Goal: Use online tool/utility: Utilize a website feature to perform a specific function

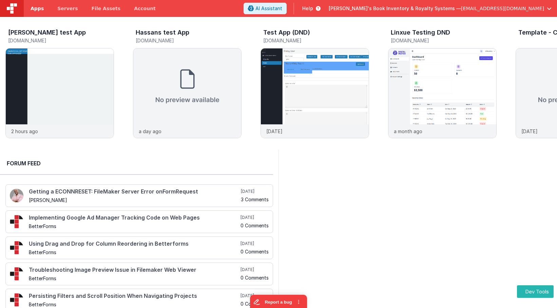
click at [39, 11] on span "Apps" at bounding box center [37, 8] width 13 height 7
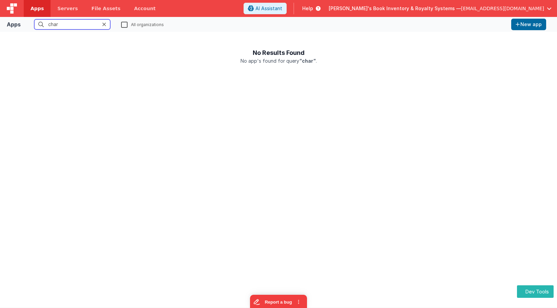
type input "char"
click at [124, 26] on label "All organizations" at bounding box center [142, 24] width 43 height 6
click at [0, 0] on input "All organizations" at bounding box center [0, 0] width 0 height 0
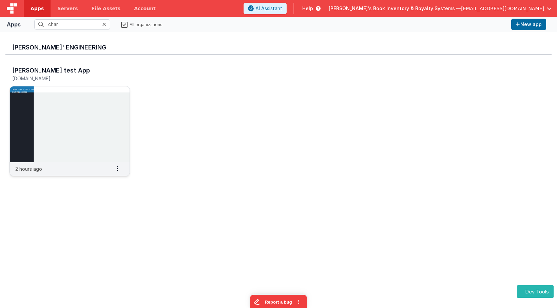
click at [94, 94] on img at bounding box center [70, 125] width 120 height 76
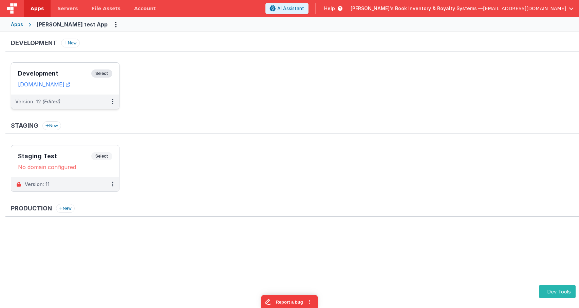
click at [94, 72] on span "Select" at bounding box center [101, 74] width 21 height 8
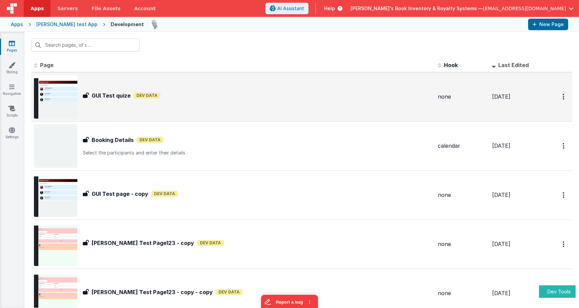
click at [189, 92] on div "GUI Test quize Dev Data" at bounding box center [257, 96] width 349 height 8
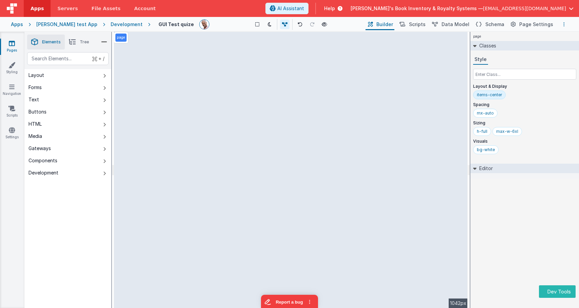
click at [557, 24] on button "Options" at bounding box center [564, 24] width 8 height 8
click at [521, 62] on p "Rollback" at bounding box center [513, 62] width 19 height 7
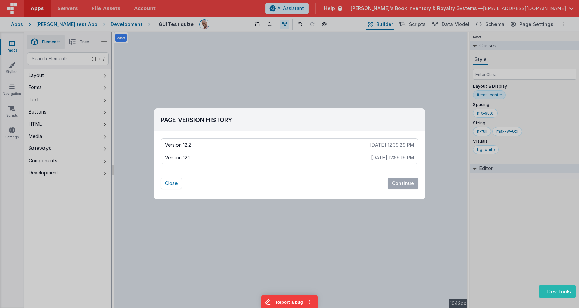
click at [259, 156] on p "Version 12.1" at bounding box center [268, 157] width 206 height 7
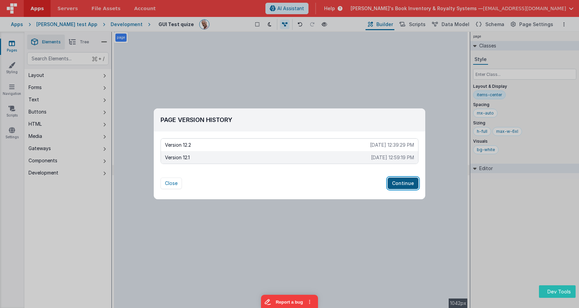
click at [410, 185] on button "Continue" at bounding box center [402, 184] width 31 height 12
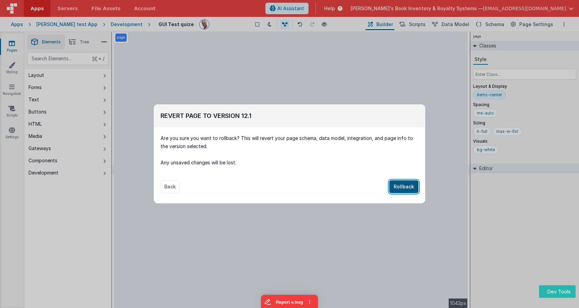
click at [410, 185] on button "Rollback" at bounding box center [403, 186] width 29 height 13
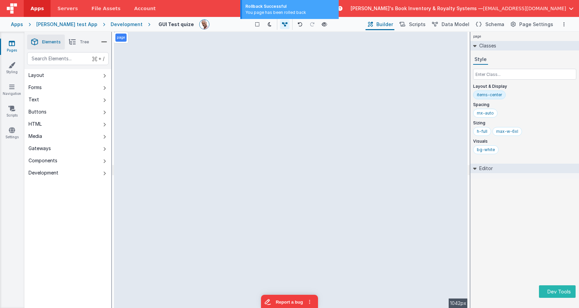
click at [410, 185] on div "page --> 1042px" at bounding box center [290, 170] width 353 height 276
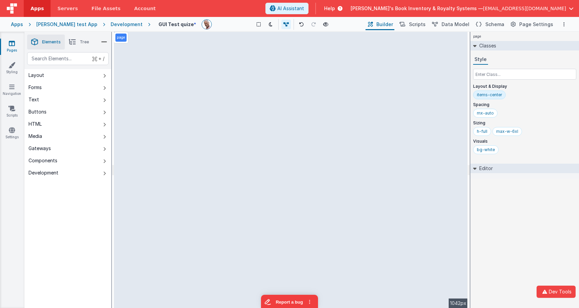
click at [116, 26] on div "Development" at bounding box center [127, 24] width 32 height 7
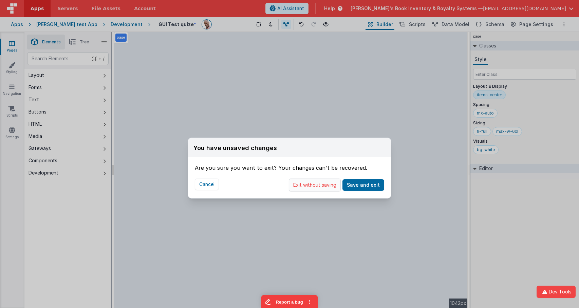
click at [326, 184] on button "Exit without saving" at bounding box center [315, 185] width 52 height 13
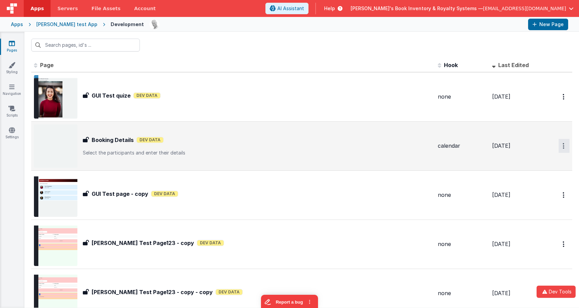
click at [560, 146] on button "Options" at bounding box center [563, 146] width 11 height 14
click at [534, 199] on link "Delete" at bounding box center [540, 199] width 60 height 12
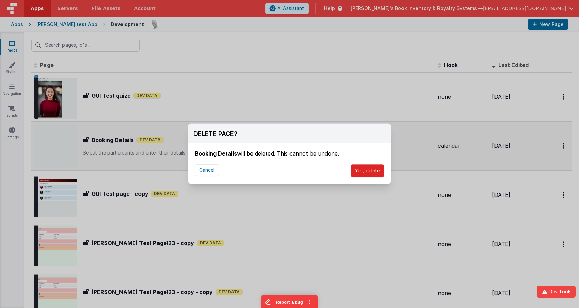
click at [372, 171] on button "Yes, delete" at bounding box center [367, 171] width 34 height 13
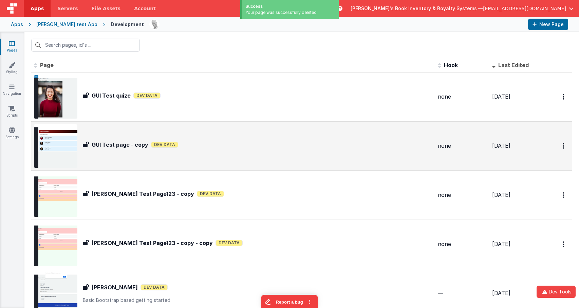
click at [274, 147] on div "GUI Test page - copy Dev Data" at bounding box center [257, 145] width 349 height 8
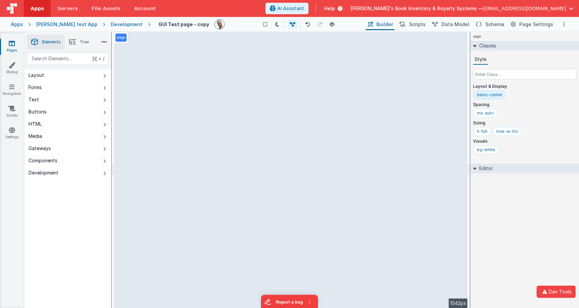
click at [122, 25] on div "Development" at bounding box center [127, 24] width 32 height 7
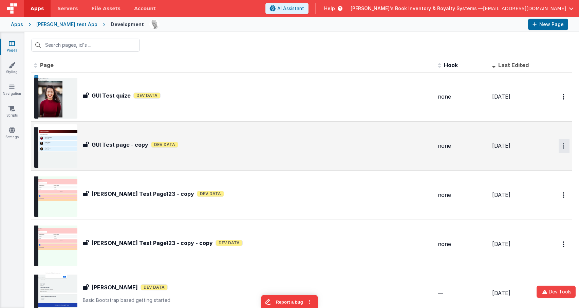
click at [560, 146] on button "Options" at bounding box center [563, 146] width 11 height 14
click at [532, 195] on link "Delete" at bounding box center [540, 199] width 60 height 12
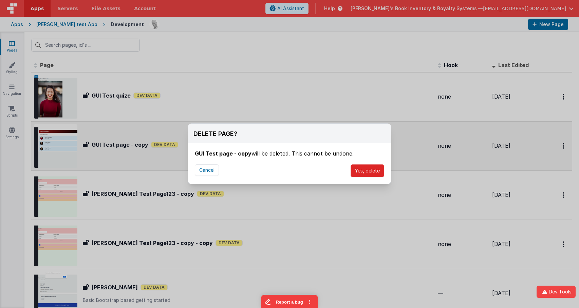
click at [367, 169] on button "Yes, delete" at bounding box center [367, 171] width 34 height 13
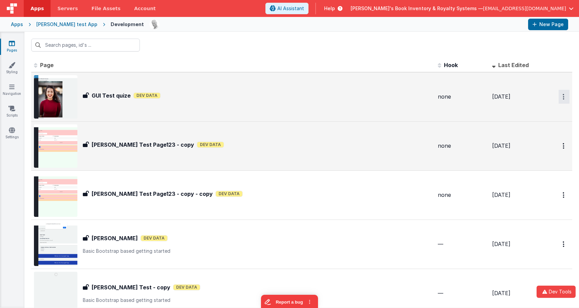
click at [563, 98] on icon "Options" at bounding box center [563, 97] width 2 height 6
click at [373, 101] on button at bounding box center [289, 154] width 579 height 308
click at [370, 101] on div "GUI Test quize GUI Test quize Dev Data" at bounding box center [257, 97] width 349 height 11
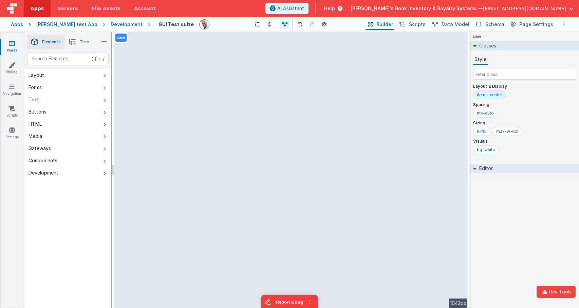
click at [366, 110] on div "page --> 1042px" at bounding box center [290, 170] width 353 height 276
click at [160, 47] on div "page --> 1042px" at bounding box center [290, 170] width 353 height 276
drag, startPoint x: 112, startPoint y: 24, endPoint x: 120, endPoint y: 31, distance: 9.9
click at [112, 24] on div "Development" at bounding box center [127, 24] width 32 height 7
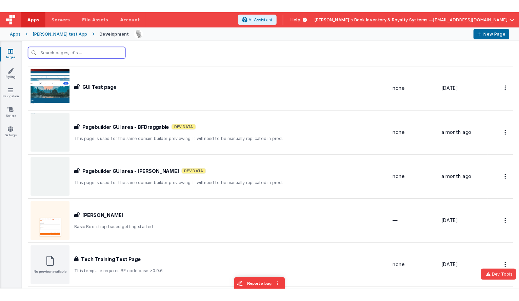
scroll to position [361, 0]
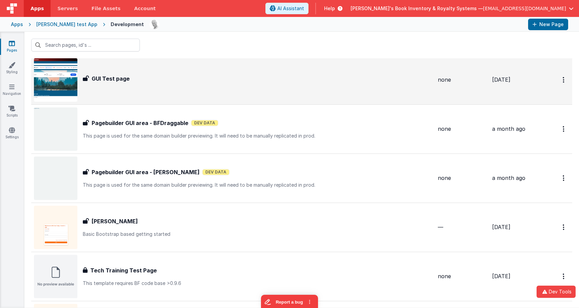
click at [360, 75] on div "GUI Test page" at bounding box center [257, 79] width 349 height 8
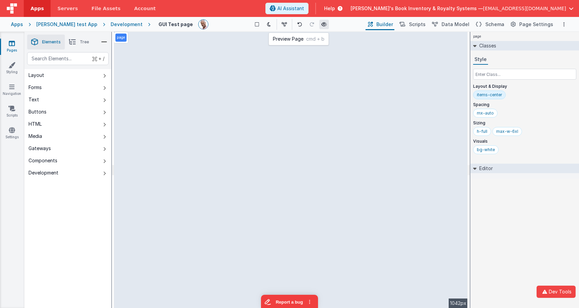
click at [321, 25] on icon at bounding box center [323, 24] width 5 height 5
click at [321, 82] on div "page --> 1042px" at bounding box center [290, 170] width 353 height 276
click at [111, 25] on div "Development" at bounding box center [127, 24] width 32 height 7
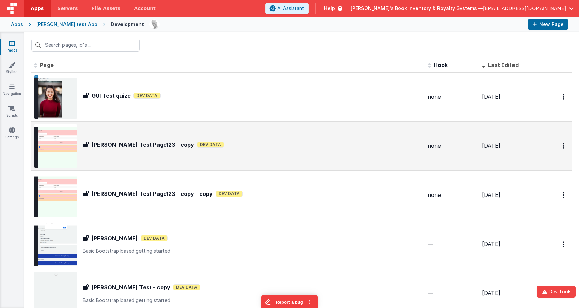
click at [186, 141] on div "Mikes Test Page123 - copy Dev Data" at bounding box center [252, 145] width 339 height 8
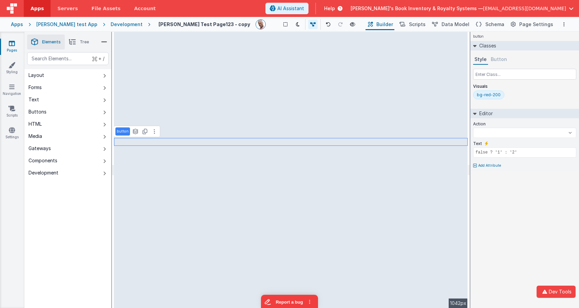
select select
click at [115, 25] on div "Development" at bounding box center [127, 24] width 32 height 7
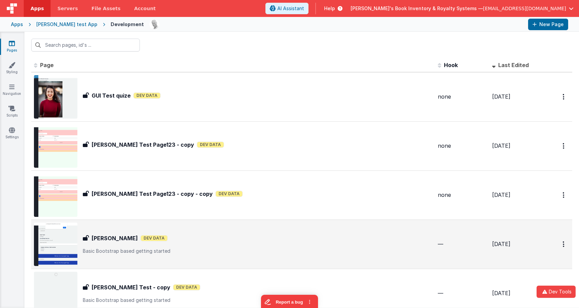
click at [224, 250] on p "Basic Bootstrap based getting started" at bounding box center [257, 251] width 349 height 7
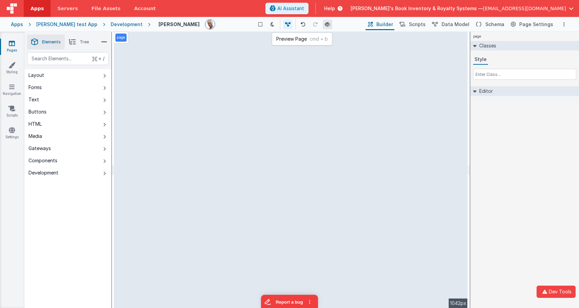
click at [325, 24] on icon at bounding box center [327, 24] width 5 height 5
click at [231, 77] on iframe at bounding box center [290, 170] width 353 height 276
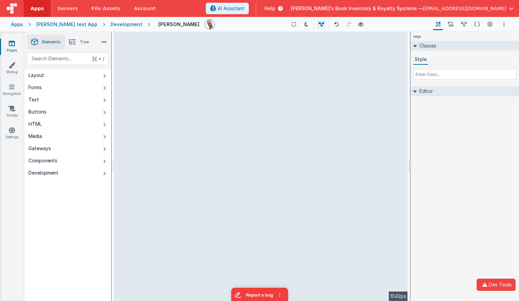
click at [111, 23] on div "Development" at bounding box center [127, 24] width 32 height 7
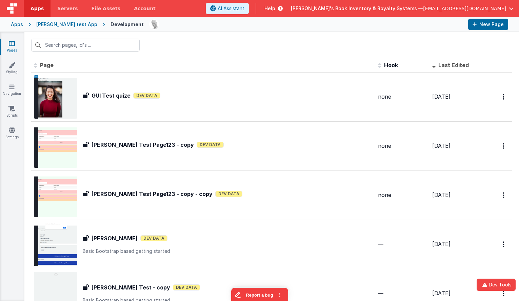
click at [72, 24] on div "[PERSON_NAME] test App" at bounding box center [66, 24] width 61 height 7
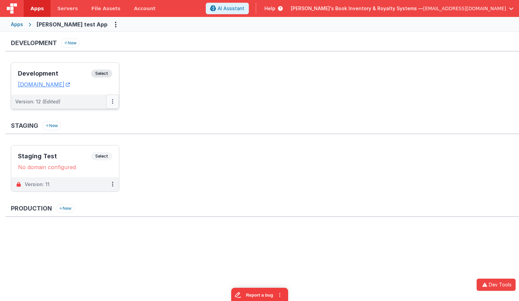
click at [112, 101] on icon at bounding box center [112, 101] width 1 height 0
click at [97, 112] on link "Edit" at bounding box center [89, 117] width 60 height 12
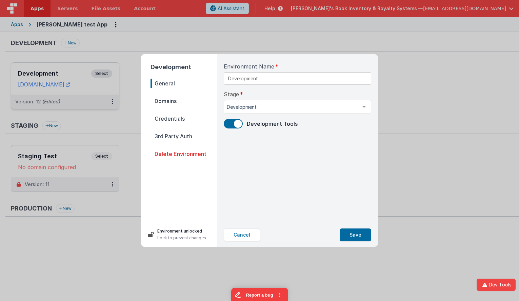
click at [186, 100] on span "Domains" at bounding box center [184, 100] width 66 height 9
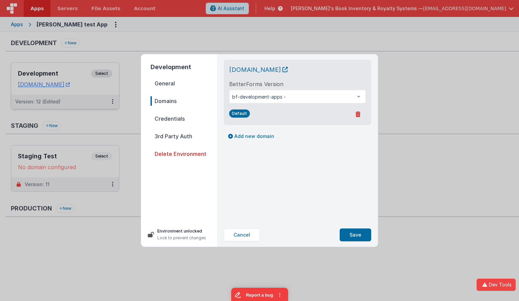
click at [96, 75] on div "Development General Domains Credentials 3rd Party Auth Delete Environment Envir…" at bounding box center [259, 150] width 519 height 301
click at [242, 236] on button "Cancel" at bounding box center [242, 235] width 36 height 13
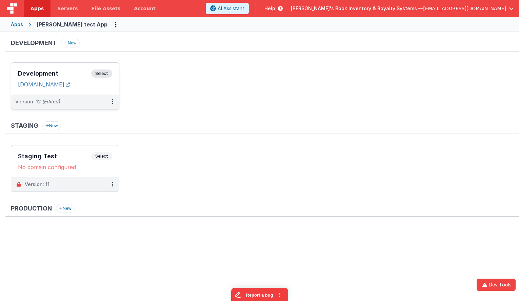
click at [70, 82] on link "charlesguidev.fmbetterforms.com" at bounding box center [44, 84] width 52 height 7
click at [104, 73] on span "Select" at bounding box center [101, 74] width 21 height 8
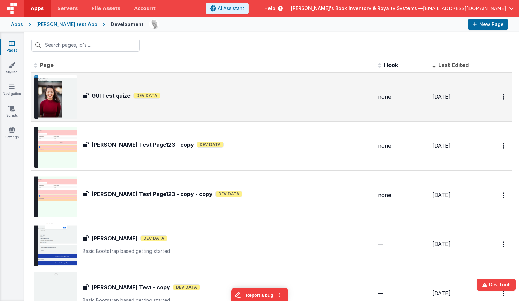
click at [211, 112] on div "GUI Test quize GUI Test quize Dev Data" at bounding box center [203, 96] width 339 height 43
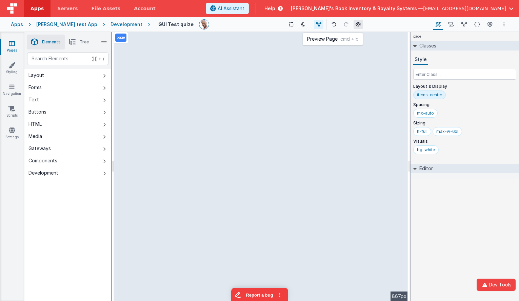
click at [356, 22] on icon at bounding box center [358, 24] width 5 height 5
drag, startPoint x: 337, startPoint y: 73, endPoint x: 316, endPoint y: 68, distance: 21.6
click at [337, 73] on div "page --> 867px" at bounding box center [261, 166] width 294 height 269
click at [174, 34] on div "Saved Duplicating Page" at bounding box center [283, 34] width 519 height 5
click at [15, 134] on link "Settings" at bounding box center [12, 134] width 24 height 14
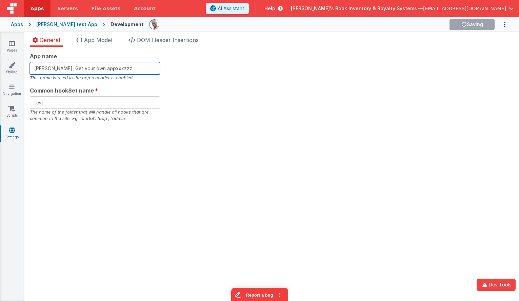
click at [113, 70] on input "Charles GUI, Get your own appxxxzzz" at bounding box center [95, 68] width 130 height 13
click at [122, 69] on input "Charles GUI, Get your own appxxxzzz" at bounding box center [95, 68] width 130 height 13
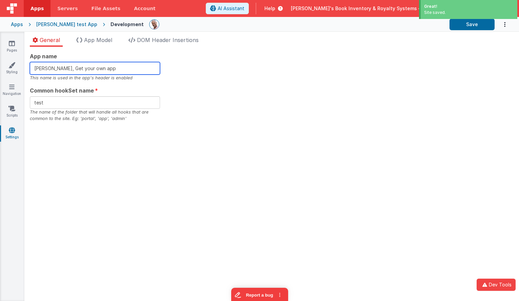
type input "Charles GUI, Get your own appxxxzzz"
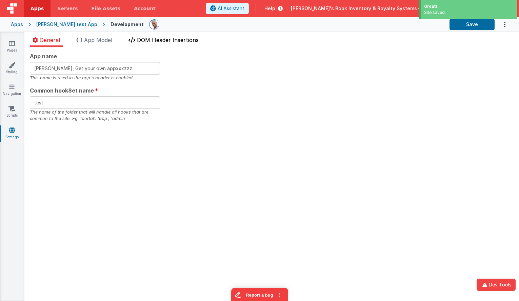
drag, startPoint x: 256, startPoint y: 68, endPoint x: 199, endPoint y: 42, distance: 62.0
click at [253, 66] on div "App name Charles GUI, Get your own appxxxzzz This name is used in the app's hea…" at bounding box center [272, 87] width 484 height 70
click at [62, 23] on div "[PERSON_NAME] test App" at bounding box center [66, 24] width 61 height 7
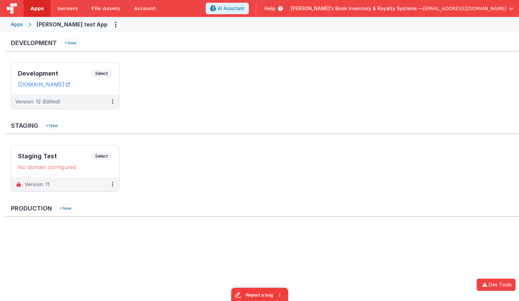
click at [14, 21] on div "Apps" at bounding box center [17, 24] width 12 height 7
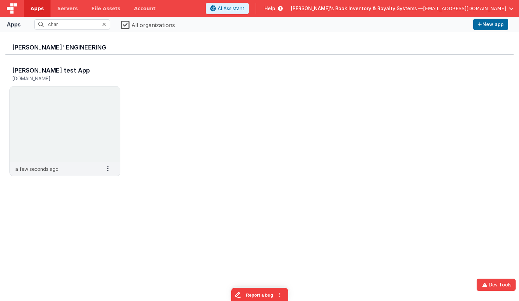
click at [103, 22] on icon at bounding box center [104, 24] width 4 height 5
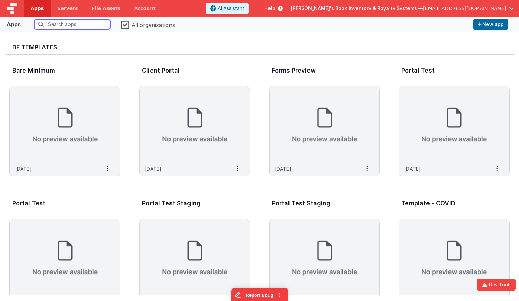
click at [64, 29] on input "text" at bounding box center [72, 24] width 76 height 10
click at [9, 5] on img at bounding box center [12, 8] width 10 height 10
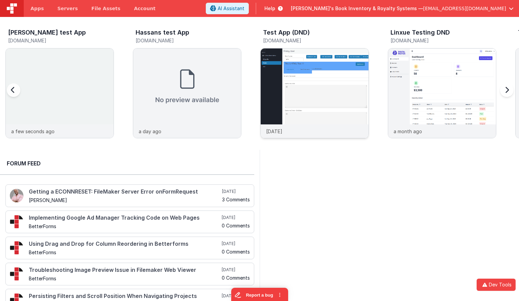
click at [267, 62] on img at bounding box center [315, 103] width 108 height 108
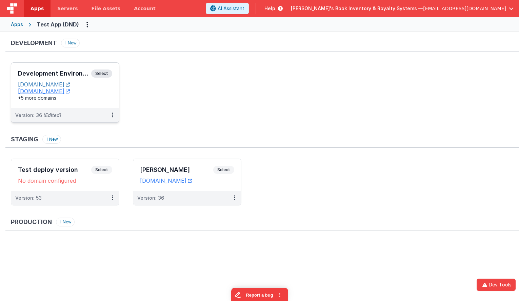
click at [70, 82] on link "testappdnd.fmbetterforms.com" at bounding box center [44, 84] width 52 height 7
click at [105, 101] on div "+5 more domains" at bounding box center [65, 98] width 94 height 7
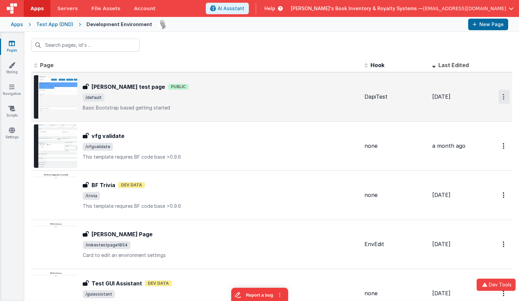
click at [505, 102] on button "Options" at bounding box center [504, 97] width 11 height 14
click at [480, 130] on link "Preview" at bounding box center [480, 125] width 60 height 12
click at [23, 25] on div "Apps Test App (DND) Development Environment New Page" at bounding box center [259, 24] width 519 height 15
click at [17, 24] on div "Apps" at bounding box center [17, 24] width 12 height 7
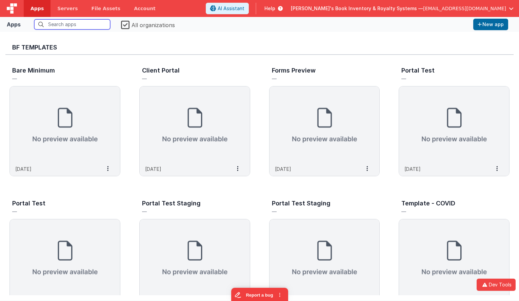
click at [56, 24] on input "text" at bounding box center [72, 24] width 76 height 10
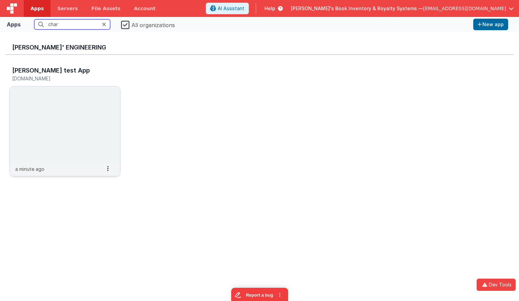
type input "char"
click at [75, 111] on img at bounding box center [65, 125] width 110 height 76
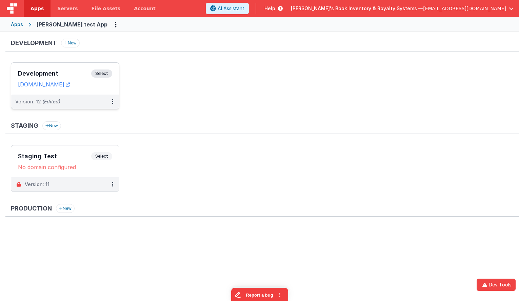
click at [105, 73] on span "Select" at bounding box center [101, 74] width 21 height 8
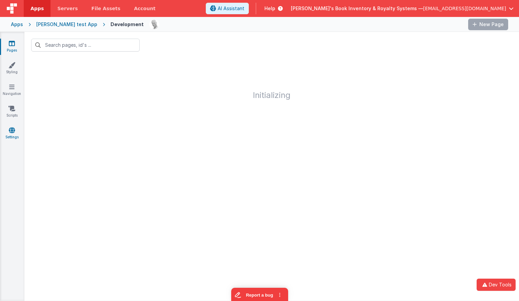
click at [9, 133] on icon at bounding box center [12, 130] width 6 height 7
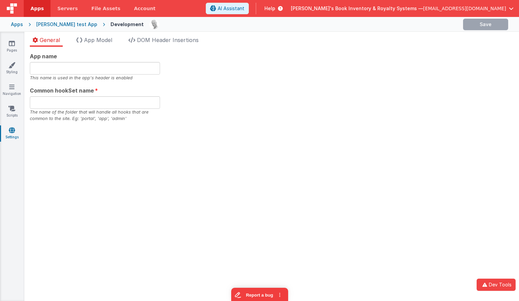
type input "Charles GUI, Get your own appxxxzzz"
type input "test"
click at [502, 25] on icon "Options" at bounding box center [505, 25] width 7 height 14
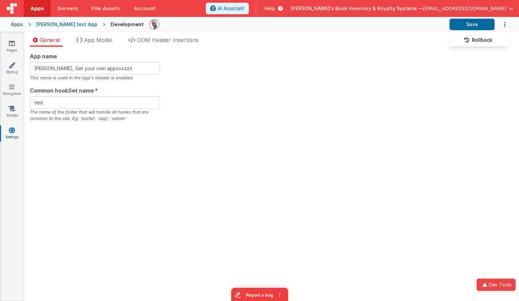
drag, startPoint x: 298, startPoint y: 43, endPoint x: 208, endPoint y: 36, distance: 89.9
click at [297, 43] on button at bounding box center [259, 150] width 519 height 301
click at [176, 39] on span "DOM Header Insertions" at bounding box center [168, 40] width 62 height 7
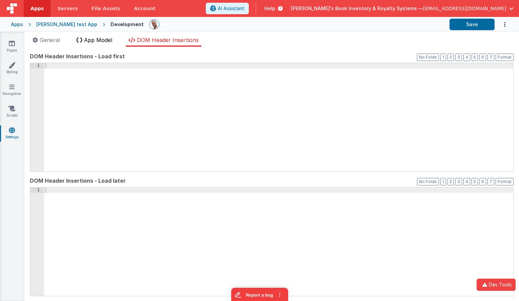
click at [108, 38] on span "App Model" at bounding box center [98, 40] width 28 height 7
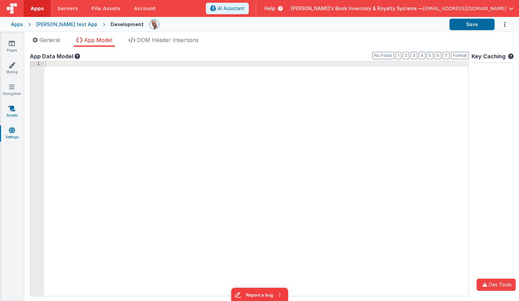
click at [11, 115] on link "Scripts" at bounding box center [12, 112] width 24 height 14
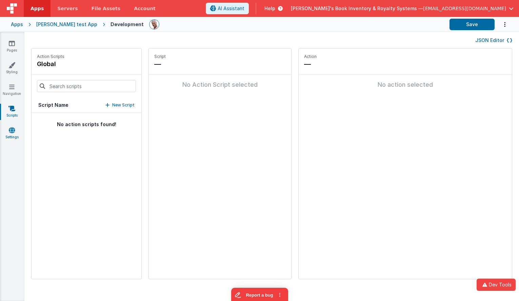
click at [11, 130] on icon at bounding box center [12, 130] width 6 height 7
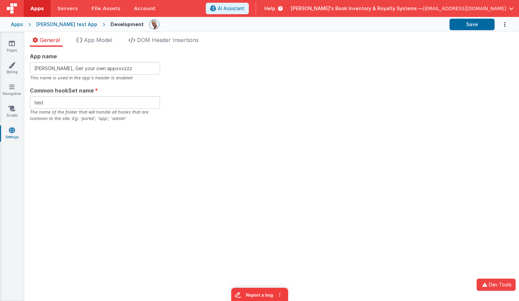
click at [504, 25] on icon "Options" at bounding box center [505, 25] width 7 height 14
click at [481, 39] on link "Rollback" at bounding box center [479, 40] width 60 height 13
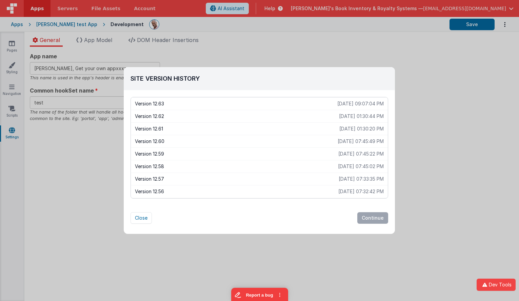
click at [325, 185] on div "Version 12.57 2025-09-29 07:33:35 PM" at bounding box center [259, 179] width 257 height 13
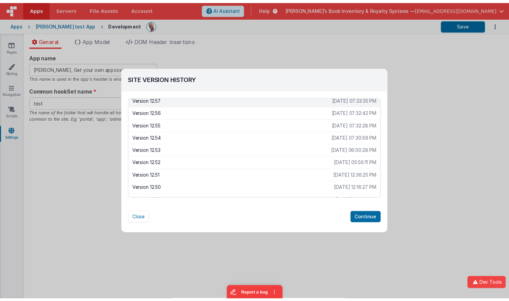
scroll to position [90, 0]
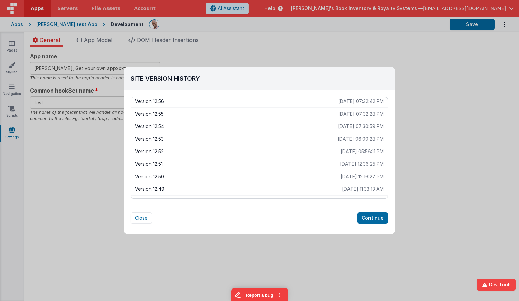
click at [303, 166] on p "Version 12.51" at bounding box center [237, 164] width 205 height 7
click at [372, 215] on button "Continue" at bounding box center [373, 218] width 31 height 12
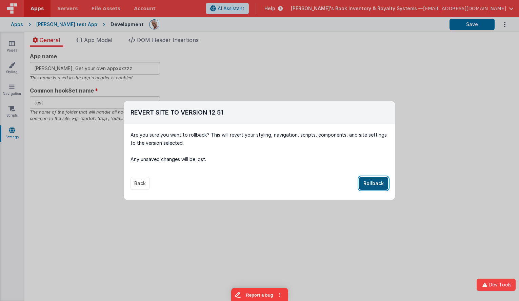
click at [375, 187] on button "Rollback" at bounding box center [373, 183] width 29 height 13
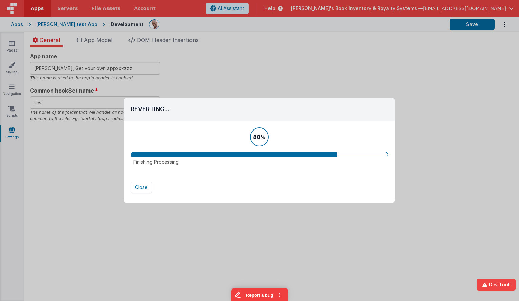
type input "Charles GUI, Get your own app1236"
type input "app340asdf"
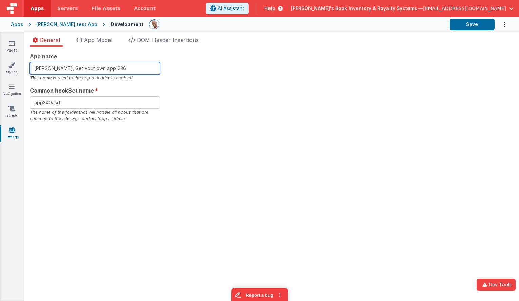
click at [121, 69] on input "Charles GUI, Get your own app1236" at bounding box center [95, 68] width 130 height 13
click at [234, 79] on div "App name Charles GUI, Get your own app1236 This name is used in the app's heade…" at bounding box center [272, 87] width 484 height 70
click at [67, 24] on div "[PERSON_NAME] test App" at bounding box center [66, 24] width 61 height 7
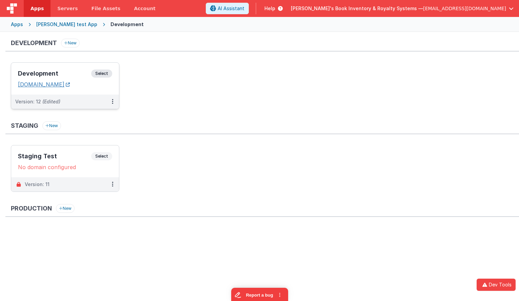
click at [70, 82] on link "charlesguidev.fmbetterforms.com" at bounding box center [44, 84] width 52 height 7
click at [110, 99] on button at bounding box center [112, 102] width 13 height 14
click at [95, 143] on link "Rollback" at bounding box center [89, 141] width 60 height 12
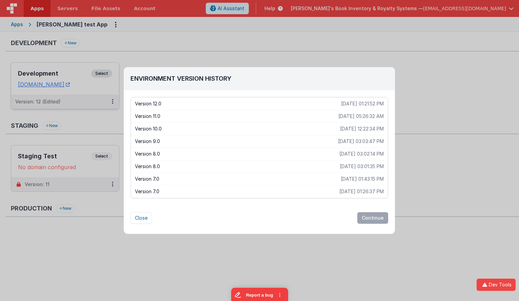
click at [313, 108] on div "Version 12.0 2025-07-18 01:21:52 PM" at bounding box center [259, 103] width 257 height 13
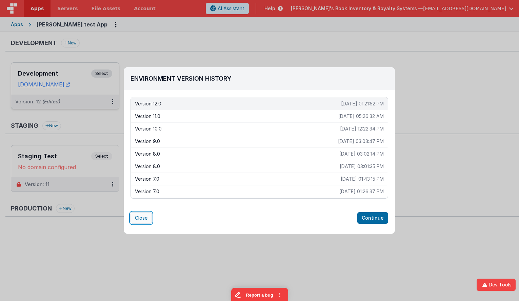
click at [142, 217] on button "Close" at bounding box center [141, 218] width 21 height 12
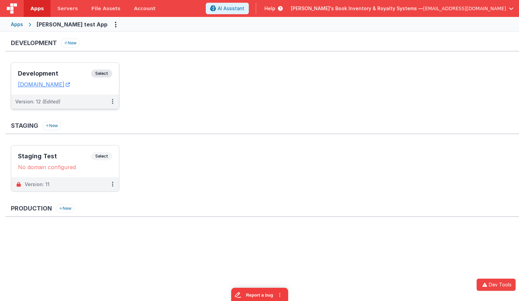
click at [101, 103] on div "Version: 12 (Edited)" at bounding box center [60, 101] width 91 height 7
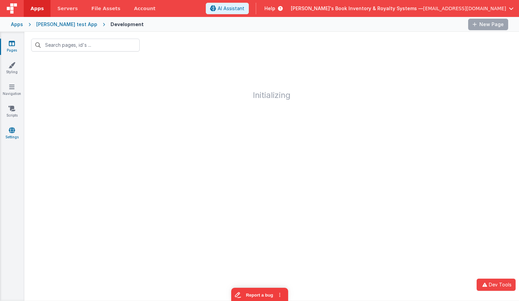
click at [15, 134] on link "Settings" at bounding box center [12, 134] width 24 height 14
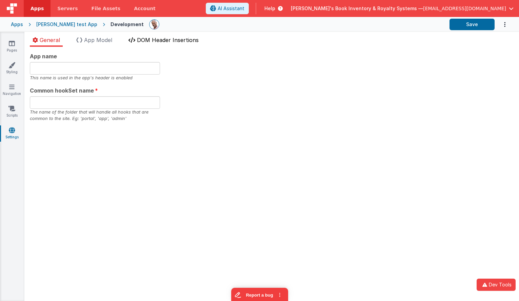
type input "Charles GUI, Get your own app1236"
type input "app340asdf"
click at [191, 40] on span "DOM Header Insertions" at bounding box center [168, 40] width 62 height 7
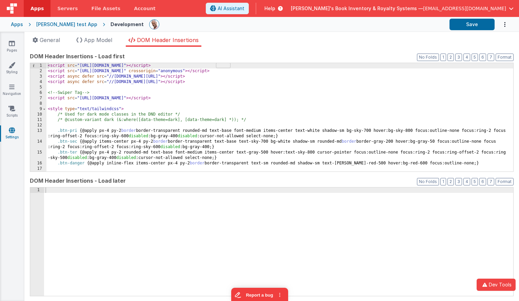
click at [67, 25] on div "[PERSON_NAME] test App" at bounding box center [66, 24] width 61 height 7
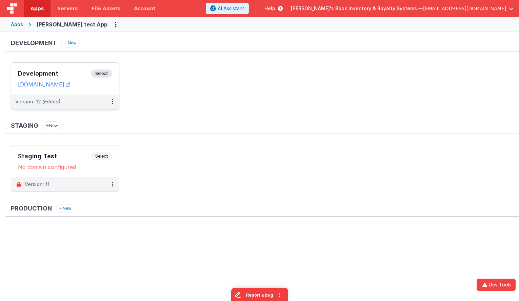
click at [100, 74] on span "Select" at bounding box center [101, 74] width 21 height 8
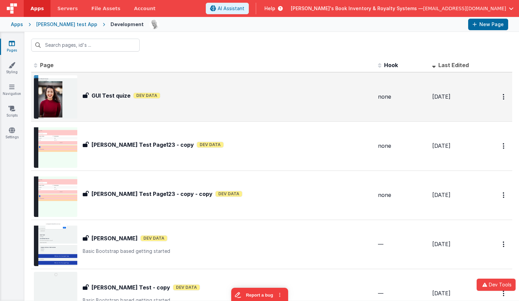
click at [438, 96] on span "3 days ago" at bounding box center [442, 96] width 18 height 7
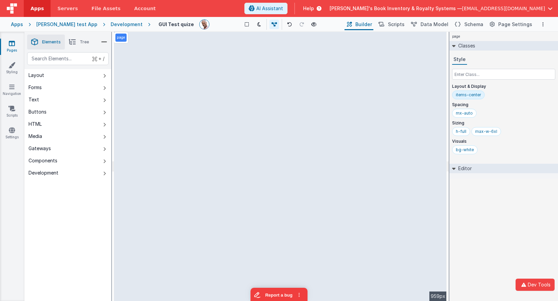
click at [120, 25] on div "Development" at bounding box center [127, 24] width 32 height 7
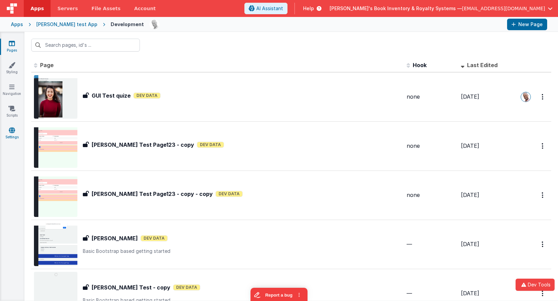
click at [11, 130] on icon at bounding box center [12, 130] width 6 height 7
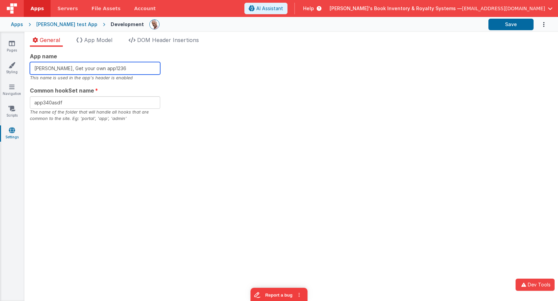
click at [119, 71] on input "Charles GUI, Get your own app1236" at bounding box center [95, 68] width 130 height 13
type input "Charles GUI, Get your own app"
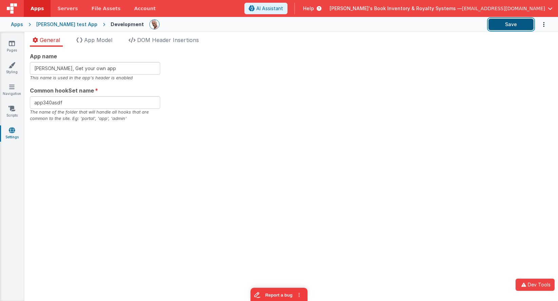
click at [511, 27] on button "Save" at bounding box center [510, 25] width 45 height 12
click at [15, 41] on link "Pages" at bounding box center [12, 47] width 24 height 14
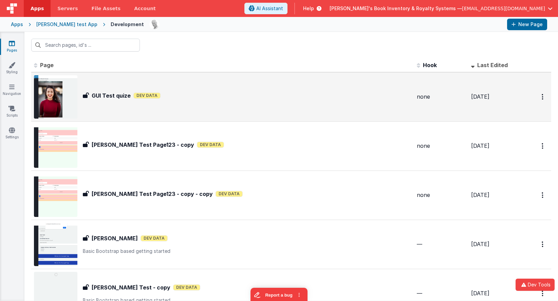
click at [144, 105] on div "GUI Test quize GUI Test quize Dev Data" at bounding box center [222, 96] width 377 height 43
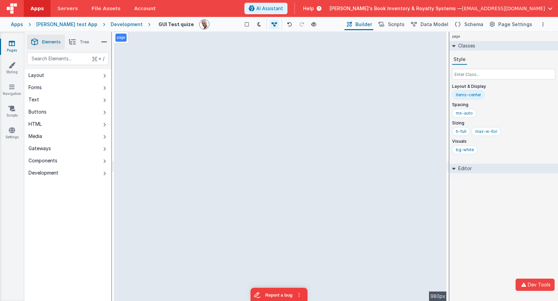
drag, startPoint x: 112, startPoint y: 21, endPoint x: 311, endPoint y: 26, distance: 199.5
click at [112, 21] on div "Development" at bounding box center [127, 24] width 32 height 7
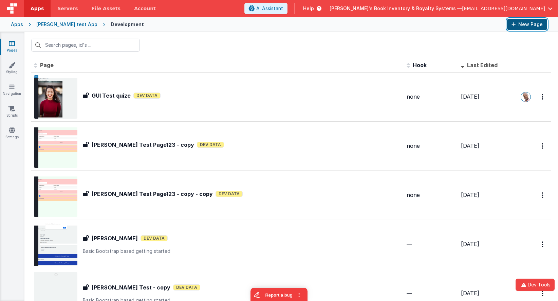
click at [538, 25] on button "New Page" at bounding box center [527, 25] width 40 height 12
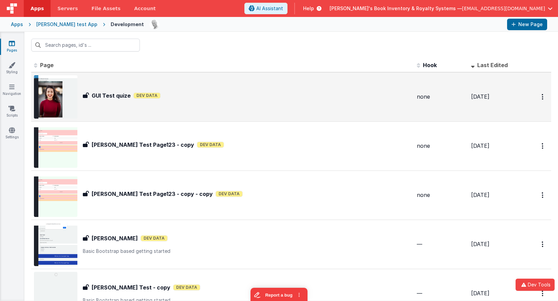
click at [247, 82] on div "GUI Test quize GUI Test quize Dev Data" at bounding box center [222, 96] width 377 height 43
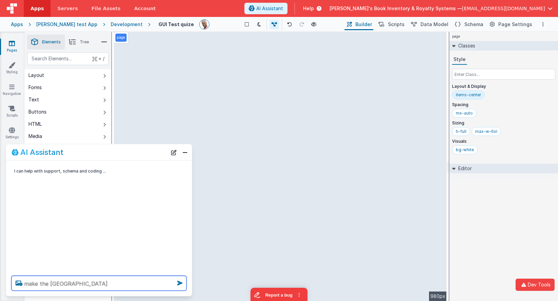
type textarea "make the avatars square"
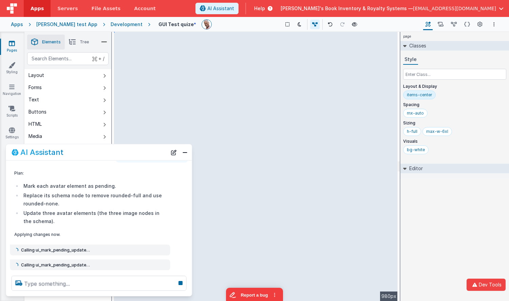
scroll to position [46, 0]
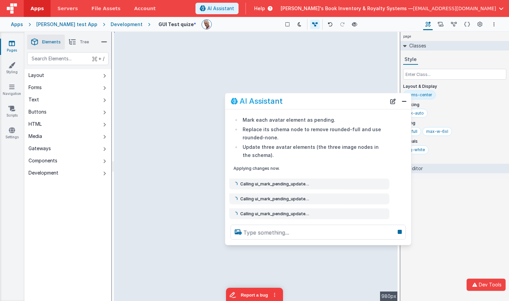
drag, startPoint x: 139, startPoint y: 150, endPoint x: 357, endPoint y: 108, distance: 221.9
click at [358, 99] on div "AI Assistant" at bounding box center [308, 101] width 155 height 8
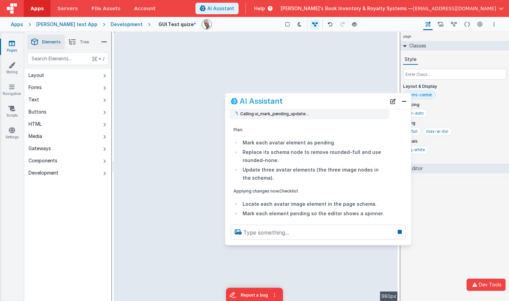
scroll to position [149, 0]
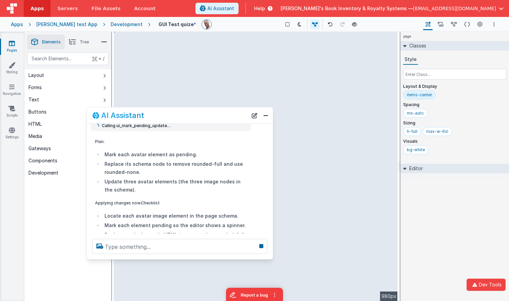
drag, startPoint x: 338, startPoint y: 99, endPoint x: 193, endPoint y: 143, distance: 150.9
click at [187, 119] on div "AI Assistant" at bounding box center [169, 115] width 155 height 8
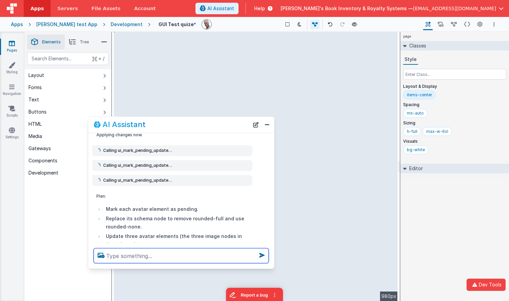
scroll to position [104, 0]
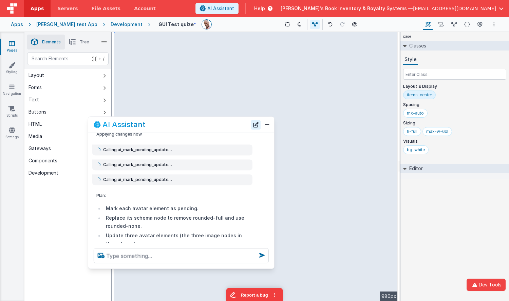
click at [253, 123] on button "New Chat" at bounding box center [255, 124] width 9 height 9
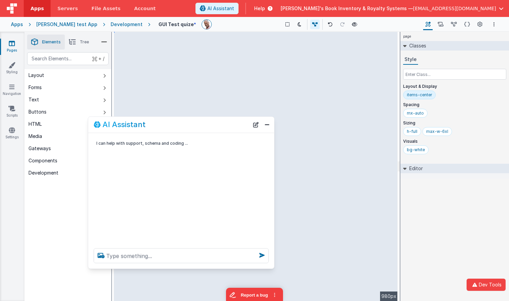
scroll to position [0, 0]
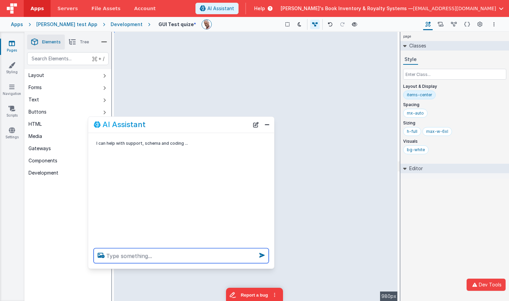
click at [173, 257] on textarea at bounding box center [181, 255] width 175 height 15
type textarea "i am testing, call the ui_mark tool for the first avatar"
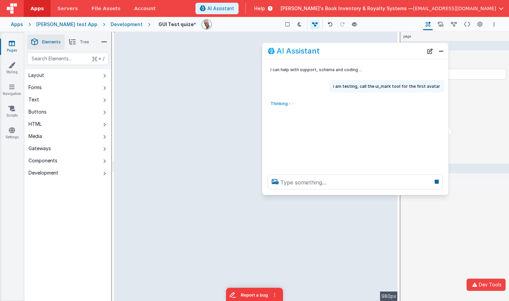
drag, startPoint x: 188, startPoint y: 125, endPoint x: 366, endPoint y: 63, distance: 188.7
click at [362, 51] on div "AI Assistant" at bounding box center [345, 51] width 155 height 8
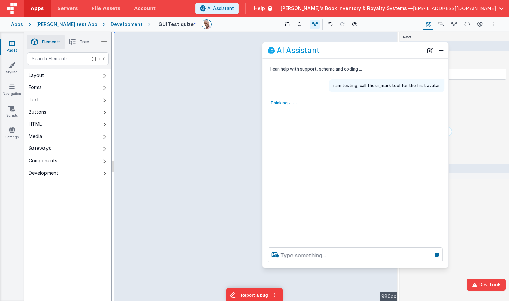
drag, startPoint x: 377, startPoint y: 193, endPoint x: 376, endPoint y: 266, distance: 73.3
click at [376, 266] on div at bounding box center [355, 255] width 186 height 26
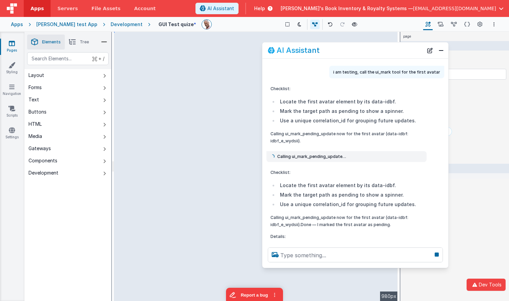
scroll to position [29, 0]
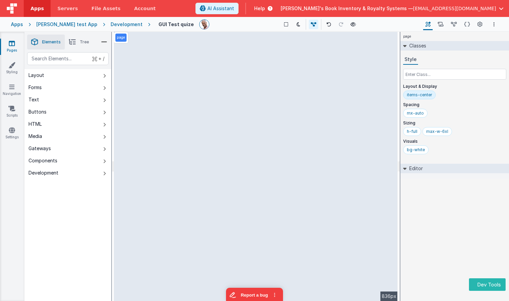
click at [483, 216] on div "page Classes Style Layout & Display items-center Spacing mx-auto Sizing h-full …" at bounding box center [454, 166] width 109 height 269
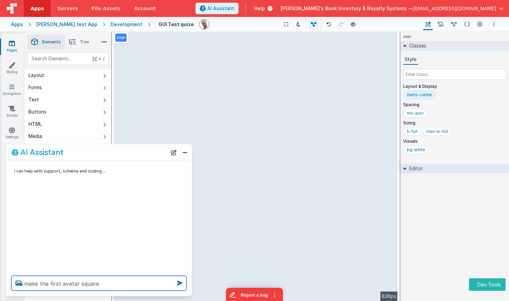
type textarea "make the first avatar square"
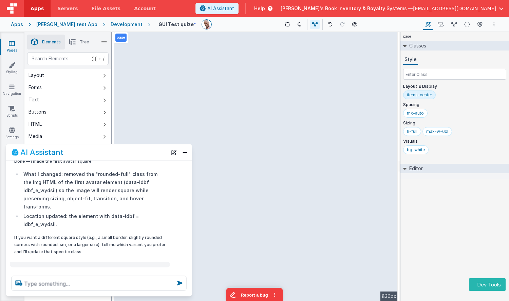
scroll to position [271, 0]
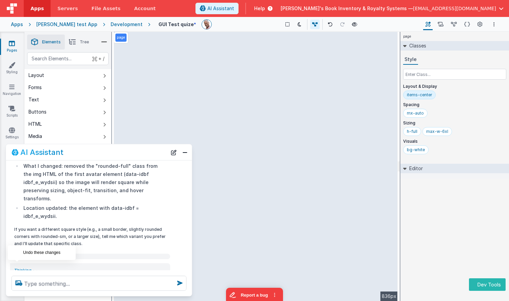
click at [18, 278] on icon at bounding box center [17, 283] width 11 height 11
type textarea "make the first avatar square"
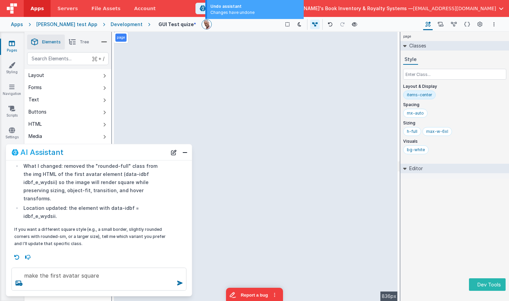
scroll to position [255, 0]
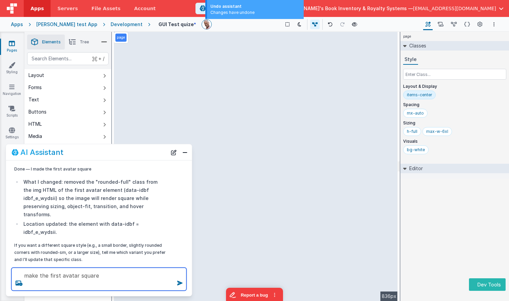
drag, startPoint x: 133, startPoint y: 264, endPoint x: 134, endPoint y: 243, distance: 20.7
click at [134, 243] on div "AI Assistant I can help with support, schema and coding ... make the first avat…" at bounding box center [99, 220] width 187 height 153
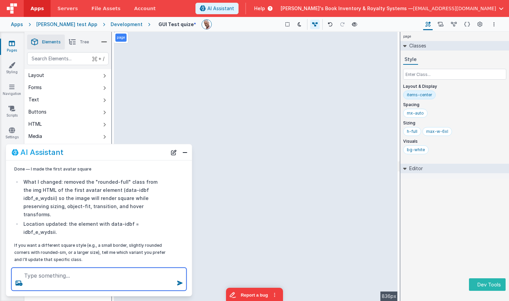
scroll to position [247, 0]
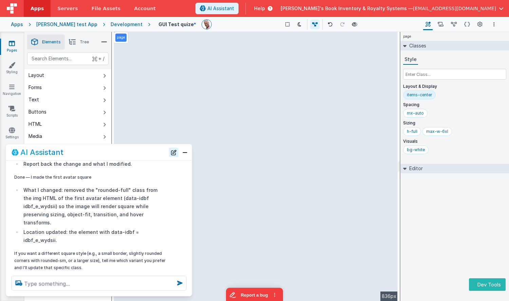
click at [171, 148] on button "New Chat" at bounding box center [173, 152] width 9 height 9
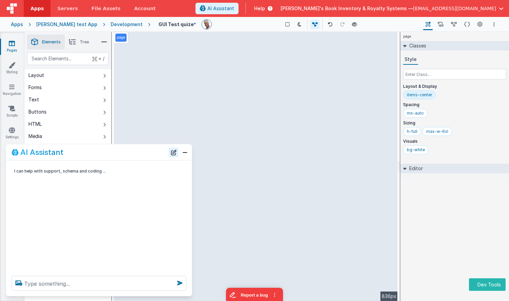
scroll to position [0, 0]
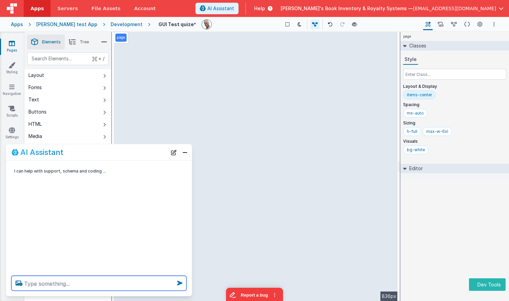
click at [104, 288] on textarea at bounding box center [99, 283] width 175 height 15
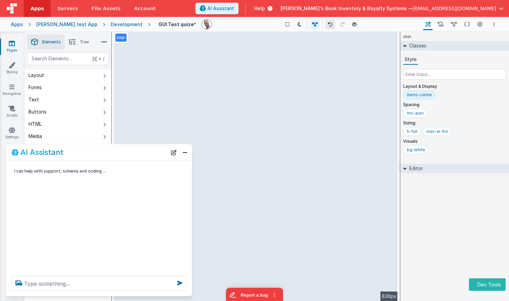
click at [328, 26] on icon at bounding box center [330, 24] width 5 height 5
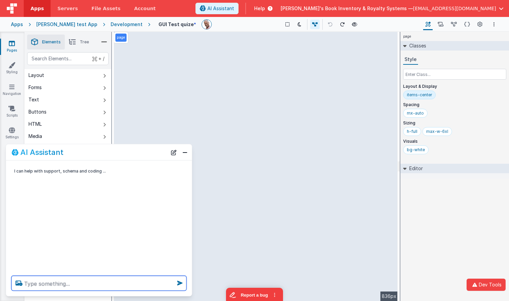
click at [116, 282] on textarea at bounding box center [99, 283] width 175 height 15
paste textarea "make the first avatar square"
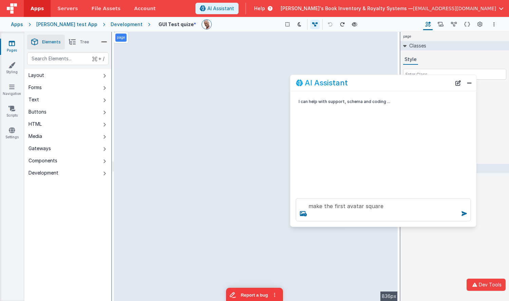
drag, startPoint x: 109, startPoint y: 157, endPoint x: 393, endPoint y: 87, distance: 293.0
click at [393, 87] on div "AI Assistant" at bounding box center [383, 83] width 186 height 16
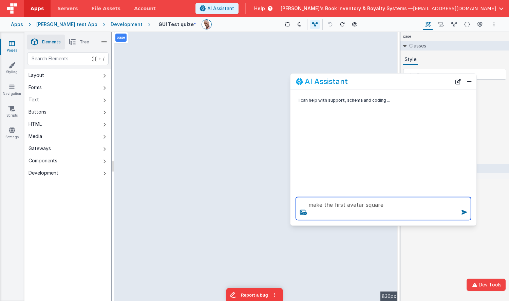
drag, startPoint x: 384, startPoint y: 204, endPoint x: 392, endPoint y: 205, distance: 8.6
click at [386, 204] on textarea "make the first avatar square" at bounding box center [383, 208] width 175 height 23
click at [337, 204] on textarea "make the first avatar square" at bounding box center [383, 208] width 175 height 23
type textarea "make the avatars square"
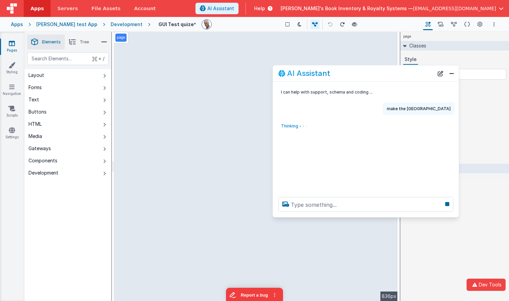
drag, startPoint x: 370, startPoint y: 82, endPoint x: 353, endPoint y: 74, distance: 19.6
click at [353, 74] on div "AI Assistant" at bounding box center [355, 73] width 155 height 8
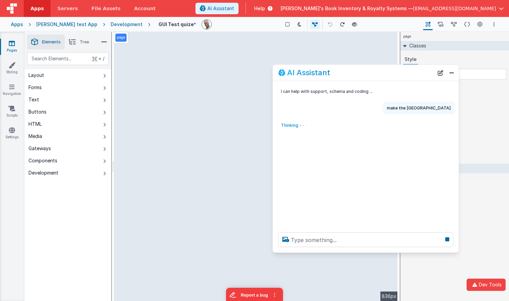
drag, startPoint x: 368, startPoint y: 244, endPoint x: 368, endPoint y: 253, distance: 9.2
click at [368, 253] on div "AI Assistant I can help with support, schema and coding ... make the avatars sq…" at bounding box center [365, 158] width 187 height 189
click at [421, 166] on div "I can help with support, schema and coding ... make the avatars square Thinking…" at bounding box center [366, 154] width 186 height 146
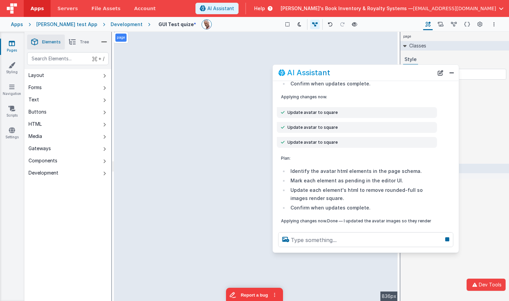
scroll to position [91, 0]
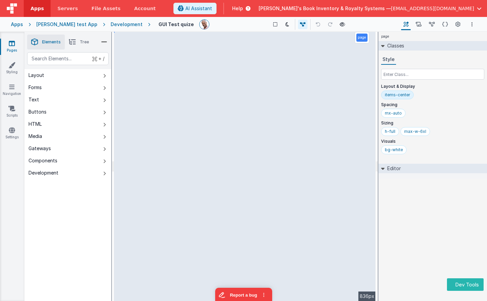
click at [436, 214] on div "page Classes Style Layout & Display items-center Spacing mx-auto Sizing h-full …" at bounding box center [432, 166] width 109 height 269
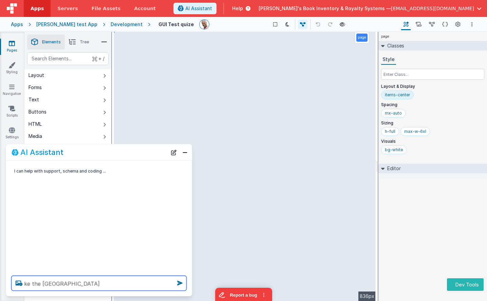
type textarea "ke the [GEOGRAPHIC_DATA]"
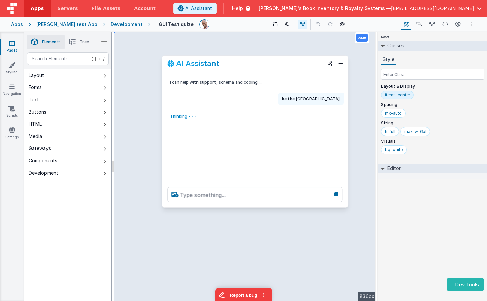
drag, startPoint x: 145, startPoint y: 153, endPoint x: 261, endPoint y: 96, distance: 129.0
click at [301, 64] on div "AI Assistant" at bounding box center [244, 64] width 155 height 8
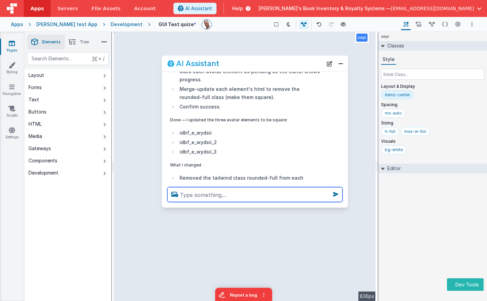
scroll to position [289, 0]
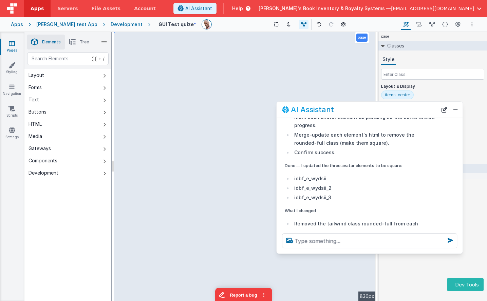
drag, startPoint x: 259, startPoint y: 61, endPoint x: 375, endPoint y: 109, distance: 124.9
click at [375, 108] on div "AI Assistant" at bounding box center [359, 110] width 155 height 8
click at [395, 238] on textarea at bounding box center [370, 240] width 175 height 15
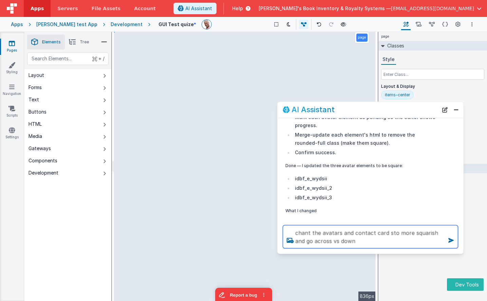
type textarea "chant the avatars and contact card sto more squarish and go across vs down"
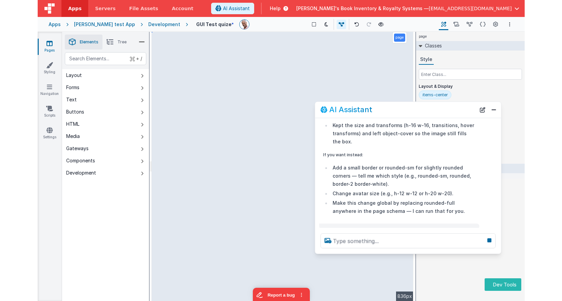
scroll to position [456, 0]
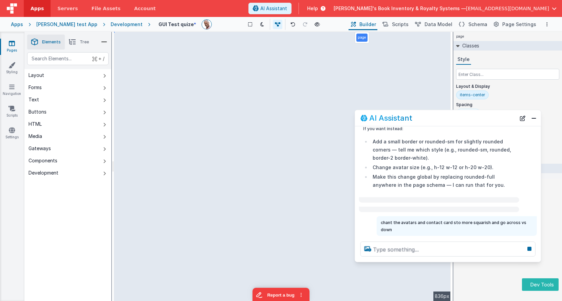
drag, startPoint x: 408, startPoint y: 112, endPoint x: 563, endPoint y: 123, distance: 155.1
click at [508, 123] on html "Dev Tools Apps Servers File Assets Account Some FUTURE Slot AI Assistant Help J…" at bounding box center [281, 150] width 562 height 301
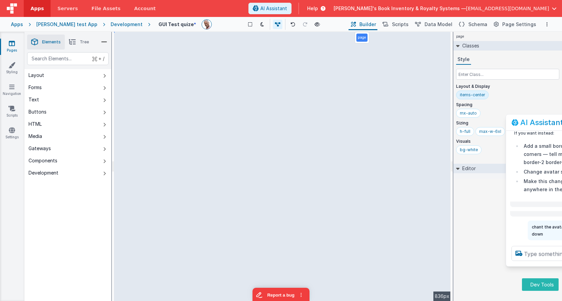
drag, startPoint x: 464, startPoint y: 122, endPoint x: 600, endPoint y: 123, distance: 136.0
click at [508, 123] on html "Dev Tools Apps Servers File Assets Account Some FUTURE Slot AI Assistant Help J…" at bounding box center [281, 150] width 562 height 301
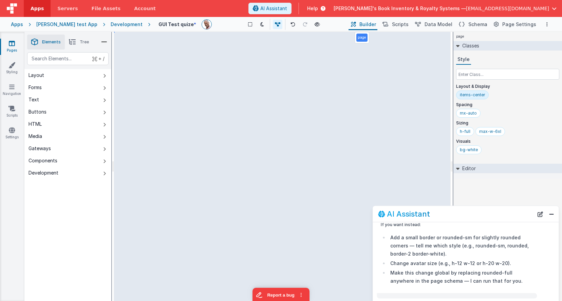
drag, startPoint x: 506, startPoint y: 123, endPoint x: 514, endPoint y: 275, distance: 152.2
click at [508, 218] on div "AI Assistant" at bounding box center [455, 214] width 155 height 8
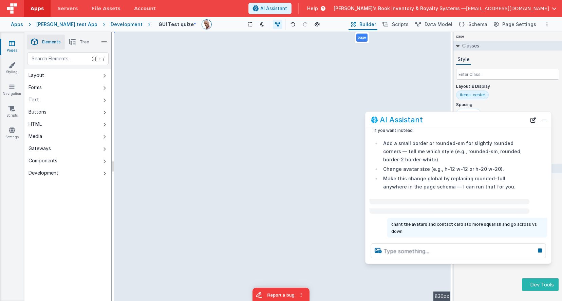
drag, startPoint x: 483, startPoint y: 154, endPoint x: 478, endPoint y: 121, distance: 32.6
click at [478, 121] on div "AI Assistant" at bounding box center [448, 120] width 155 height 8
click at [481, 111] on div "mx-auto" at bounding box center [507, 115] width 103 height 12
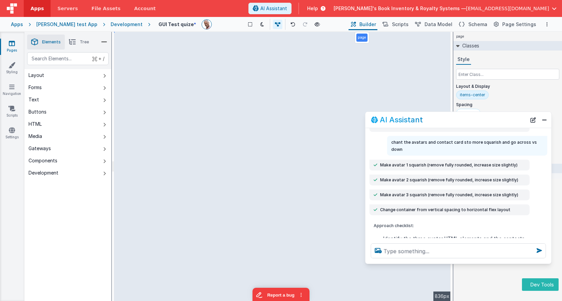
scroll to position [537, 0]
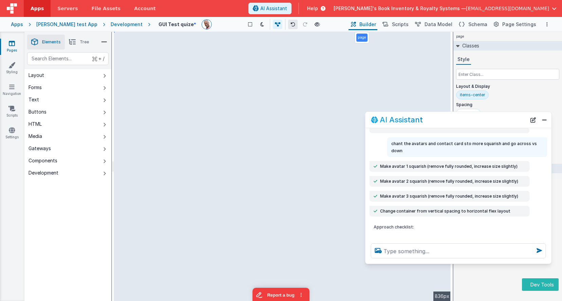
click at [290, 23] on icon at bounding box center [292, 24] width 5 height 5
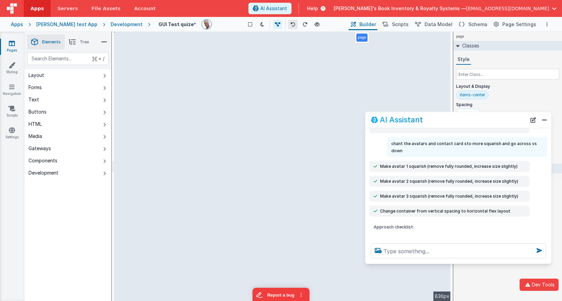
click at [290, 23] on icon at bounding box center [292, 24] width 5 height 5
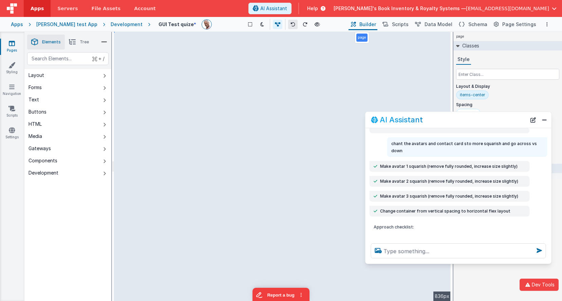
click at [290, 23] on icon at bounding box center [292, 24] width 5 height 5
click at [290, 22] on icon at bounding box center [292, 24] width 5 height 5
click at [290, 23] on icon at bounding box center [292, 24] width 5 height 5
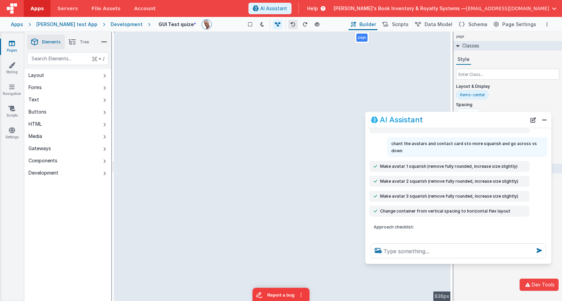
click at [290, 22] on icon at bounding box center [292, 24] width 5 height 5
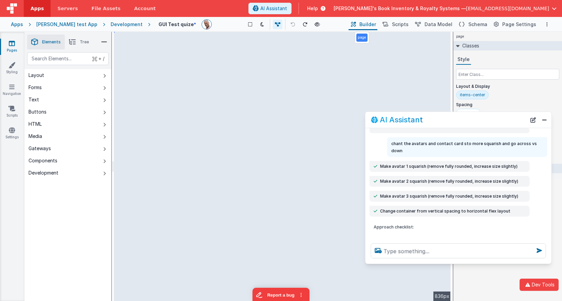
click at [290, 22] on icon at bounding box center [292, 24] width 5 height 5
click at [290, 26] on icon at bounding box center [292, 24] width 5 height 5
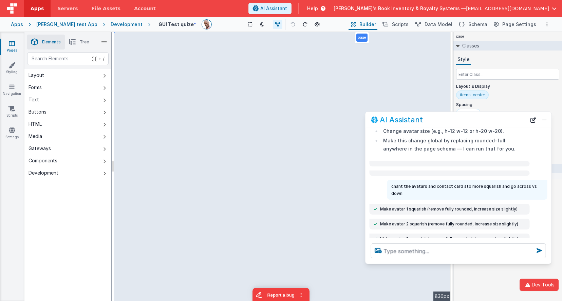
scroll to position [494, 0]
drag, startPoint x: 412, startPoint y: 177, endPoint x: 387, endPoint y: 168, distance: 26.5
click at [387, 180] on div "chant the avatars and contact card sto more squarish and go across vs down" at bounding box center [467, 190] width 160 height 20
copy p "chant the avatars and contact card sto more squarish and go across vs down"
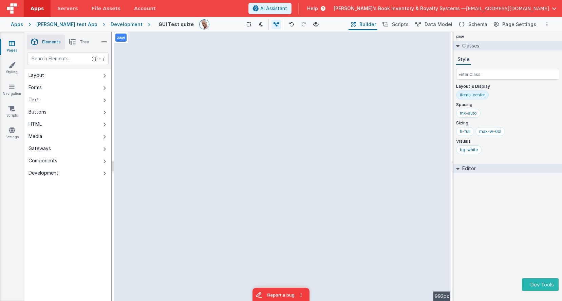
click at [479, 197] on div "page Classes Style Layout & Display items-center Spacing mx-auto Sizing h-full …" at bounding box center [507, 166] width 109 height 269
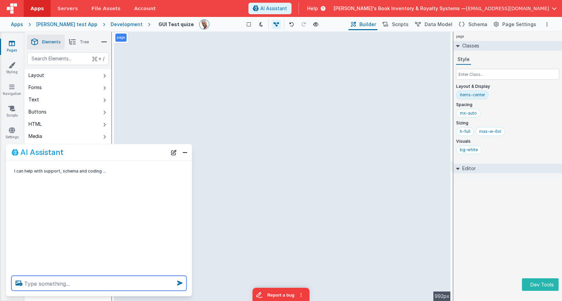
click at [133, 286] on textarea at bounding box center [99, 283] width 175 height 15
paste textarea "chant the avatars and contact card sto more squarish and go across vs down"
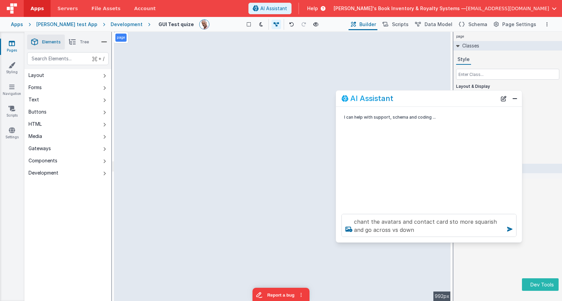
drag, startPoint x: 125, startPoint y: 150, endPoint x: 455, endPoint y: 96, distance: 334.4
click at [455, 96] on div "AI Assistant" at bounding box center [418, 98] width 155 height 8
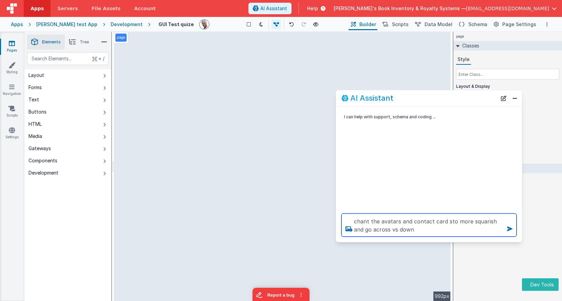
drag, startPoint x: 367, startPoint y: 221, endPoint x: 377, endPoint y: 222, distance: 9.9
click at [368, 221] on textarea "chant the avatars and contact card sto more squarish and go across vs down" at bounding box center [428, 225] width 175 height 23
click at [426, 228] on textarea "change the avatars and contact card sto more squarish and go across vs down" at bounding box center [428, 225] width 175 height 23
type textarea "change the avatars and contact card sto more squarish and go across vs down"
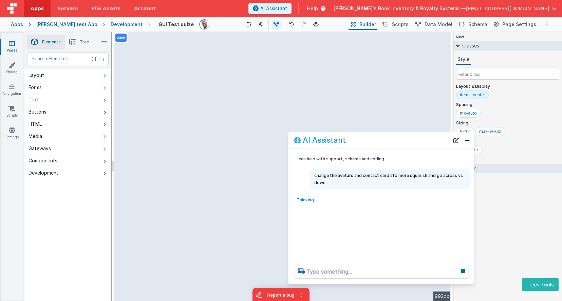
drag, startPoint x: 440, startPoint y: 96, endPoint x: 392, endPoint y: 138, distance: 63.7
click at [392, 138] on div "AI Assistant" at bounding box center [371, 140] width 155 height 8
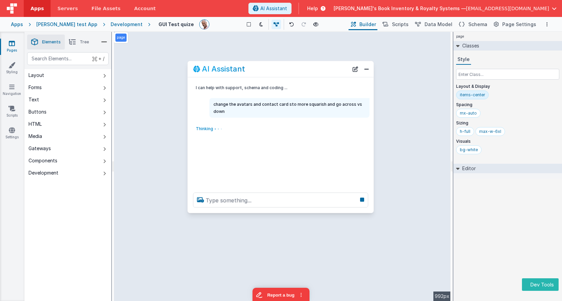
drag, startPoint x: 347, startPoint y: 138, endPoint x: 257, endPoint y: 68, distance: 114.1
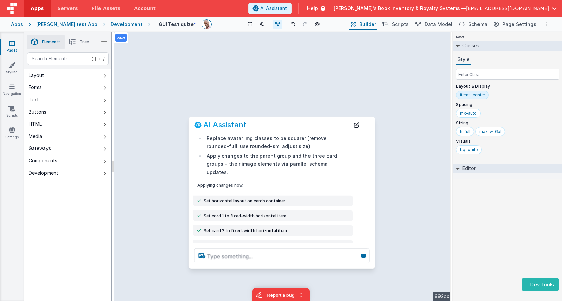
scroll to position [101, 0]
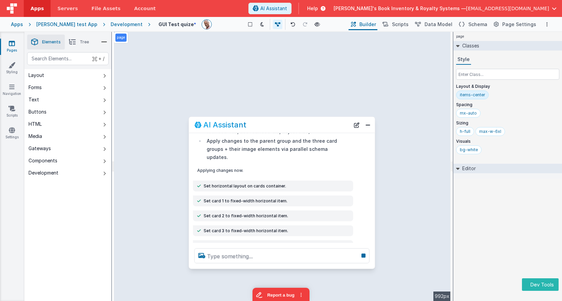
drag, startPoint x: 268, startPoint y: 95, endPoint x: 262, endPoint y: 122, distance: 27.9
click at [262, 122] on div "AI Assistant" at bounding box center [271, 125] width 155 height 8
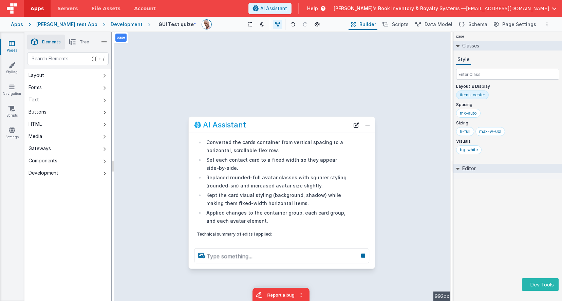
scroll to position [391, 0]
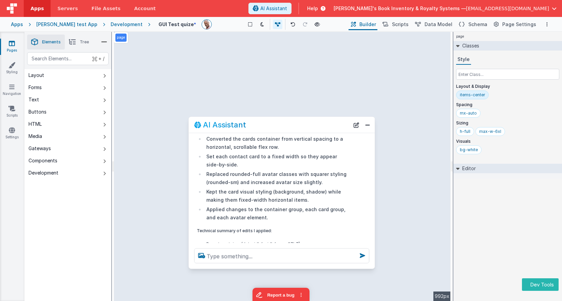
drag, startPoint x: 358, startPoint y: 126, endPoint x: 343, endPoint y: 143, distance: 22.2
click at [357, 126] on button "New Chat" at bounding box center [355, 124] width 9 height 9
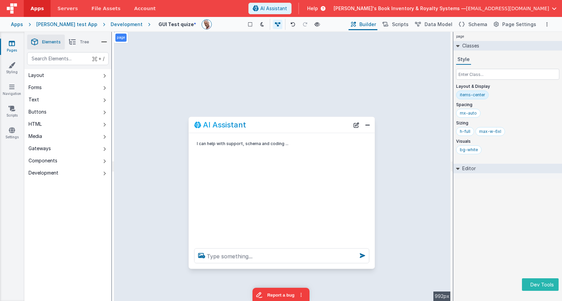
scroll to position [0, 0]
click at [295, 257] on textarea at bounding box center [281, 256] width 175 height 15
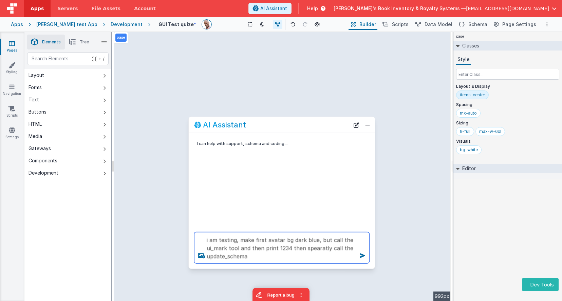
type textarea "i am testing, make first avatar bg dark blue, but call the ui_mark tool and the…"
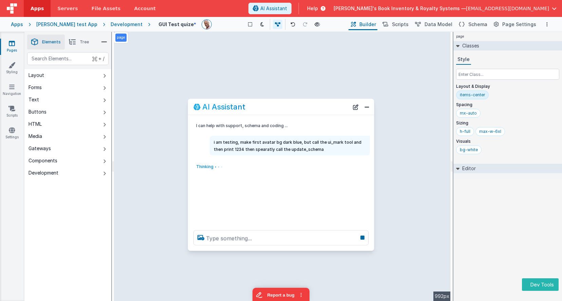
drag, startPoint x: 225, startPoint y: 123, endPoint x: 233, endPoint y: 145, distance: 23.4
click at [225, 105] on h2 "AI Assistant" at bounding box center [223, 107] width 43 height 8
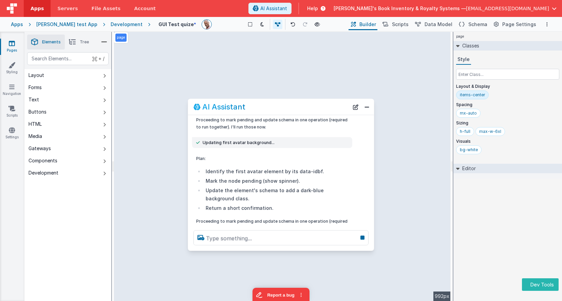
scroll to position [137, 0]
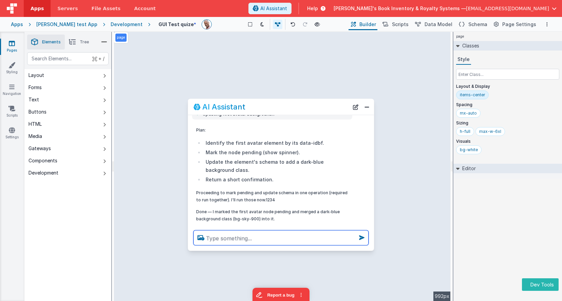
click at [241, 239] on textarea at bounding box center [280, 238] width 175 height 15
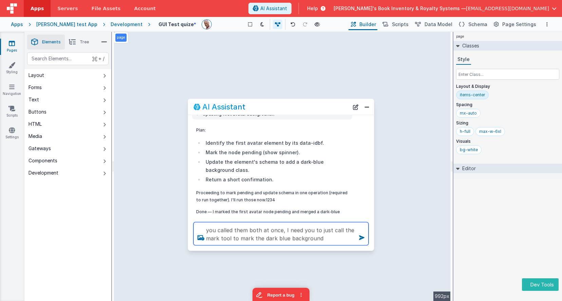
type textarea "you called them both at once, I need you to just call the mark tool to mark the…"
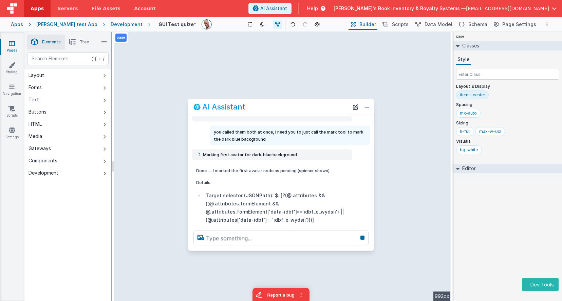
scroll to position [358, 0]
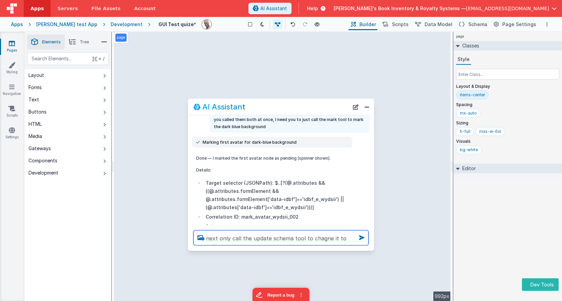
type textarea "next only call the update schema tool to chagne it to red"
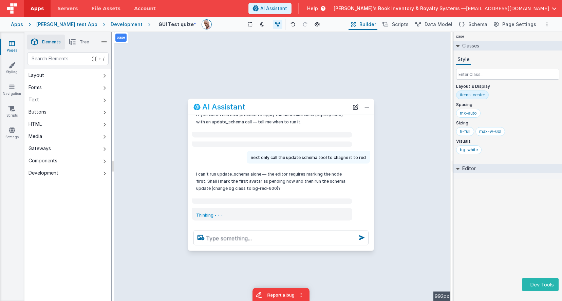
scroll to position [501, 0]
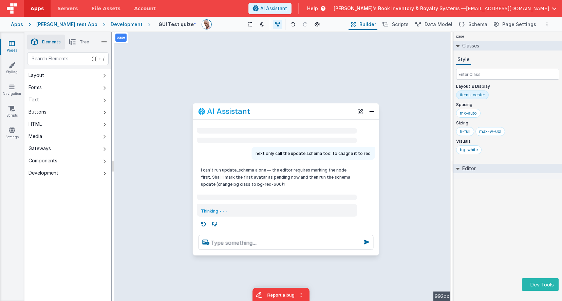
drag, startPoint x: 281, startPoint y: 105, endPoint x: 286, endPoint y: 110, distance: 7.0
click at [286, 110] on div "AI Assistant" at bounding box center [275, 112] width 155 height 8
drag, startPoint x: 261, startPoint y: 153, endPoint x: 368, endPoint y: 150, distance: 107.2
click at [368, 150] on p "next only call the update schema tool to chagne it to red" at bounding box center [312, 153] width 115 height 7
click at [361, 112] on button "New Chat" at bounding box center [360, 111] width 9 height 9
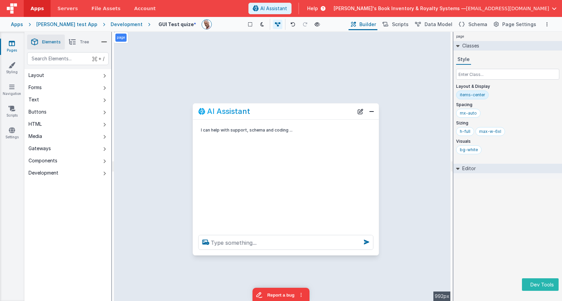
scroll to position [0, 0]
click at [249, 238] on textarea at bounding box center [285, 242] width 175 height 15
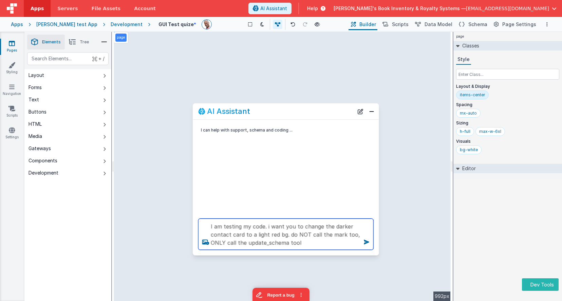
type textarea "I am testing my code. i want you to change the darker contact card to a light r…"
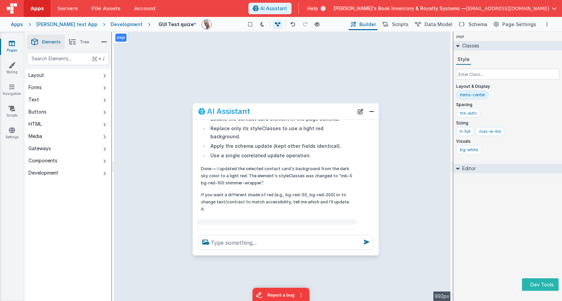
scroll to position [89, 0]
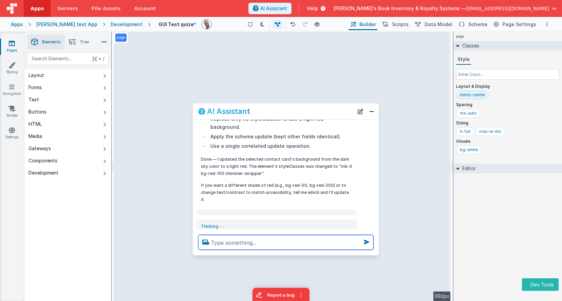
click at [306, 243] on textarea at bounding box center [285, 242] width 175 height 15
type textarea "great, now make all the cards look the same"
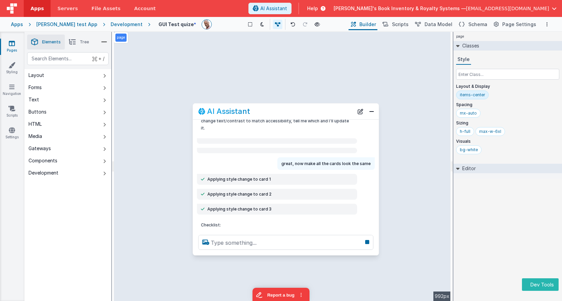
scroll to position [171, 0]
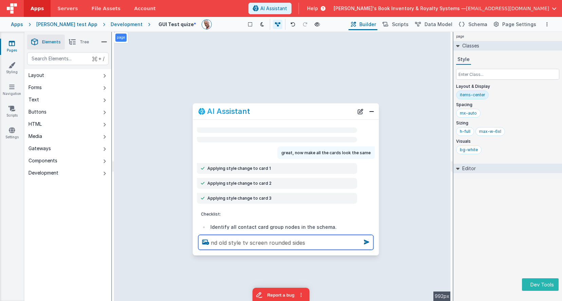
type textarea "nd old style tv screen rounded sides"
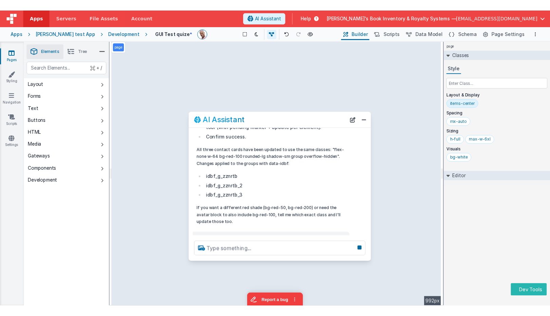
scroll to position [335, 0]
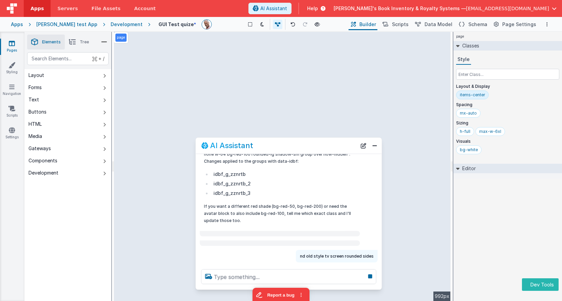
drag, startPoint x: 247, startPoint y: 113, endPoint x: 250, endPoint y: 147, distance: 34.4
click at [250, 147] on h2 "AI Assistant" at bounding box center [231, 146] width 43 height 8
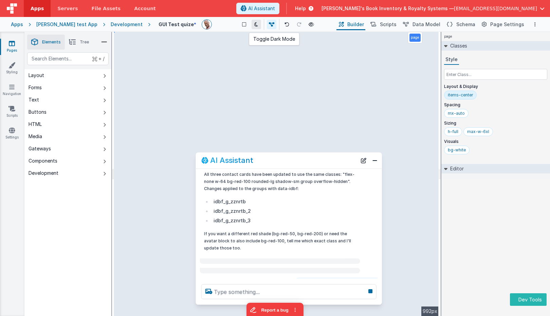
scroll to position [334, 0]
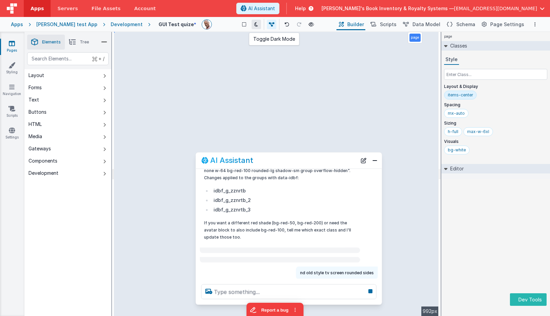
click at [251, 23] on button at bounding box center [255, 24] width 9 height 9
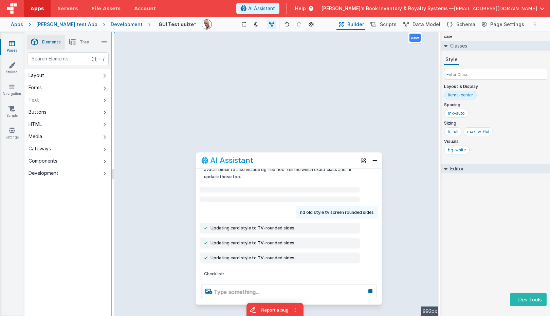
scroll to position [395, 0]
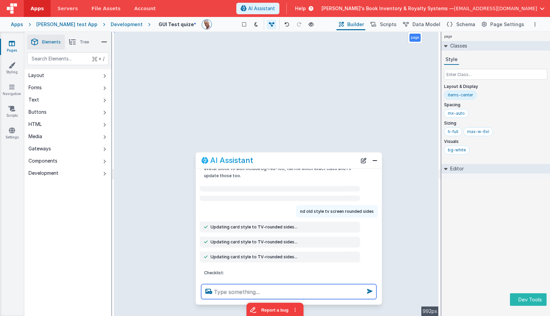
click at [255, 293] on textarea at bounding box center [288, 291] width 175 height 15
type textarea "avatars too"
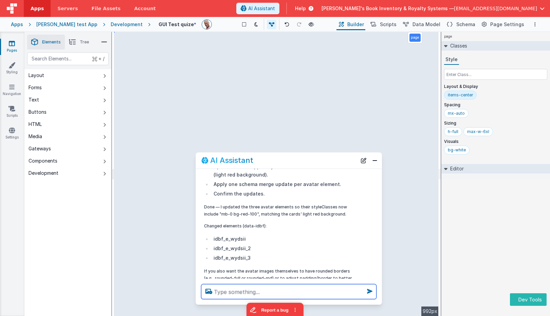
scroll to position [776, 0]
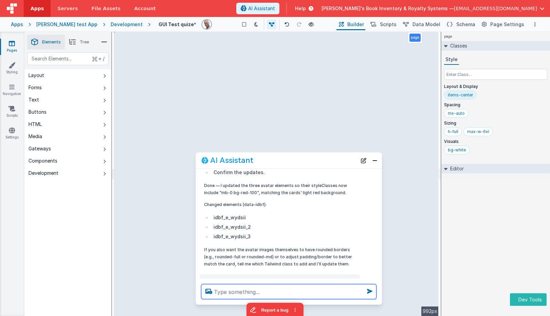
click at [294, 290] on textarea at bounding box center [288, 291] width 175 height 15
type textarea "add some elements to make this into a contact dashboard admin app, one at a time"
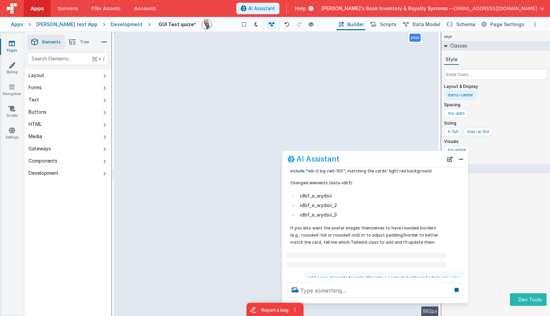
drag, startPoint x: 285, startPoint y: 165, endPoint x: 476, endPoint y: 110, distance: 197.9
click at [371, 163] on div "AI Assistant" at bounding box center [375, 159] width 186 height 16
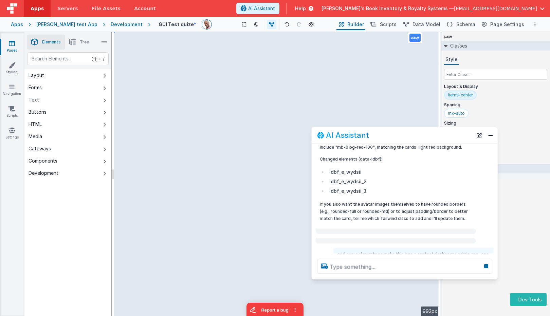
drag, startPoint x: 358, startPoint y: 155, endPoint x: 379, endPoint y: 135, distance: 28.8
click at [379, 135] on div "AI Assistant" at bounding box center [394, 135] width 155 height 8
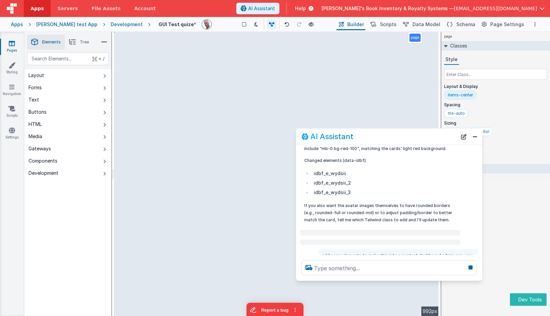
drag, startPoint x: 379, startPoint y: 135, endPoint x: 363, endPoint y: 136, distance: 15.7
click at [363, 136] on div "AI Assistant" at bounding box center [378, 136] width 155 height 8
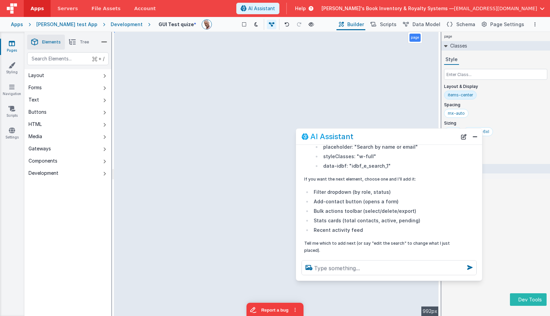
scroll to position [1095, 0]
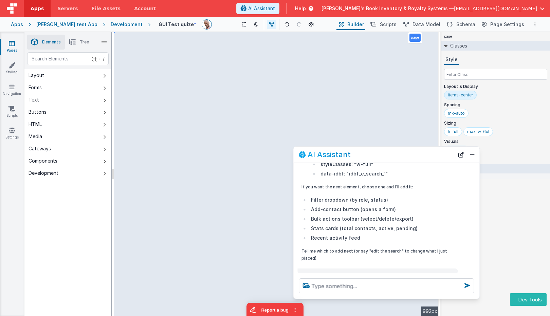
drag, startPoint x: 391, startPoint y: 133, endPoint x: 388, endPoint y: 151, distance: 18.2
click at [388, 151] on div "AI Assistant" at bounding box center [376, 154] width 155 height 8
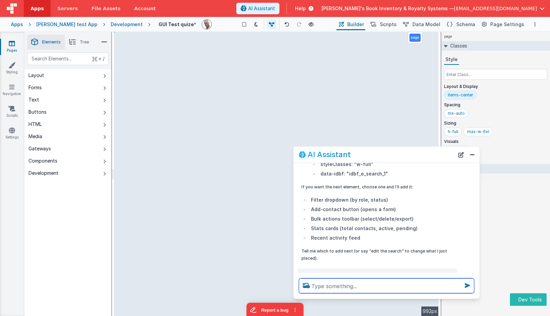
click at [411, 281] on textarea at bounding box center [386, 285] width 175 height 15
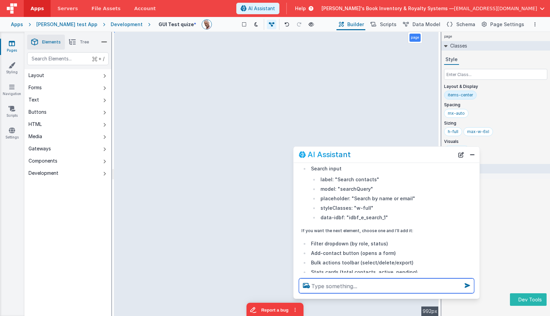
scroll to position [1064, 0]
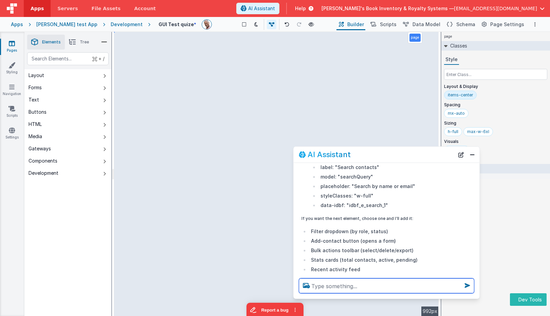
click at [389, 286] on textarea at bounding box center [386, 285] width 175 height 15
type textarea "keep goingwith what you think"
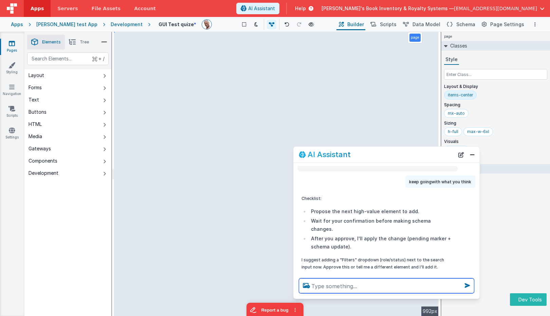
scroll to position [1153, 0]
click at [365, 289] on textarea at bounding box center [386, 285] width 175 height 15
type textarea "keep going, dont stop any more"
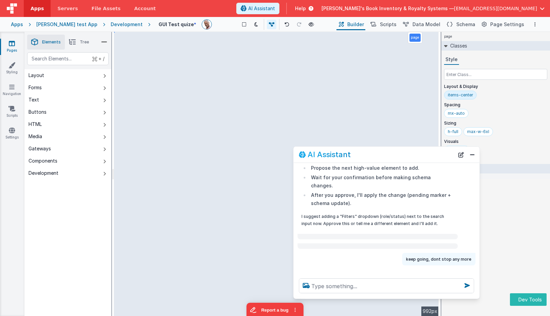
scroll to position [1079, 0]
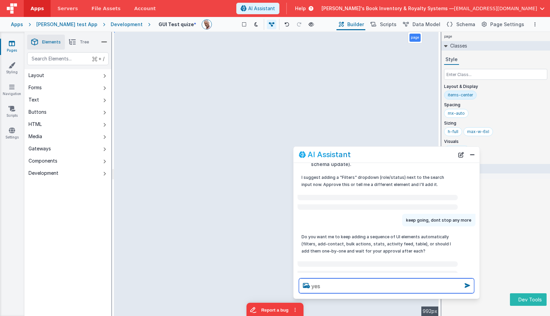
type textarea "yes"
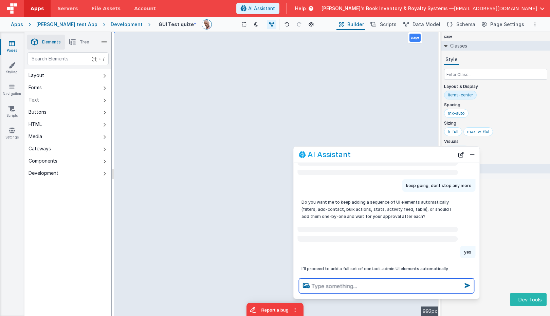
scroll to position [955, 0]
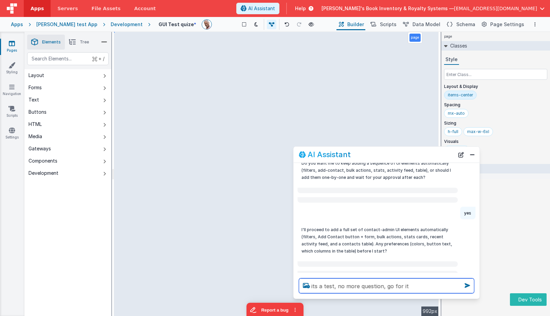
type textarea "its a test, no more question, go for it"
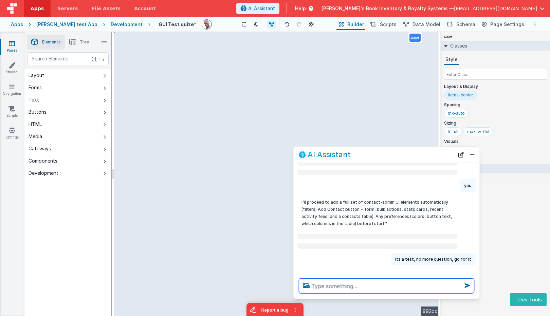
scroll to position [971, 0]
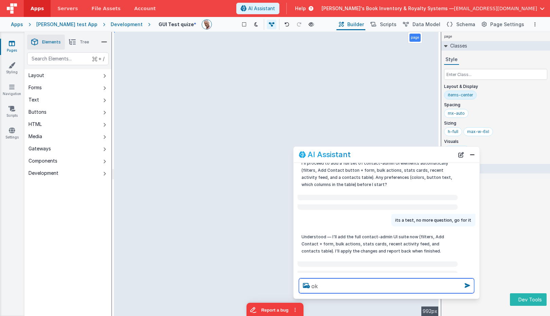
type textarea "ok"
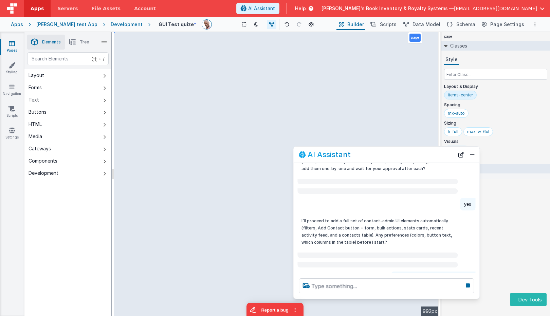
scroll to position [710, 0]
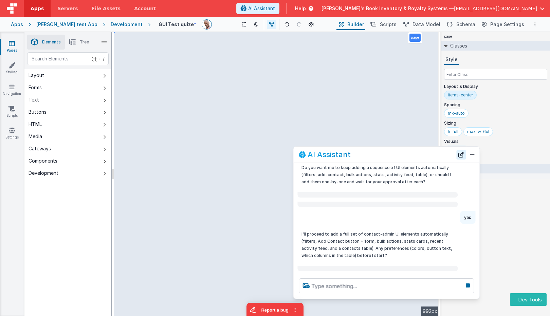
click at [459, 157] on button "New Chat" at bounding box center [460, 154] width 9 height 9
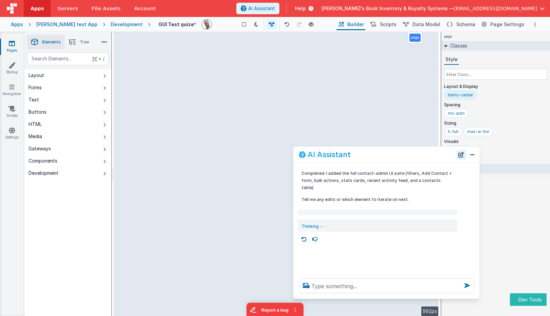
click at [461, 156] on button "New Chat" at bounding box center [460, 154] width 9 height 9
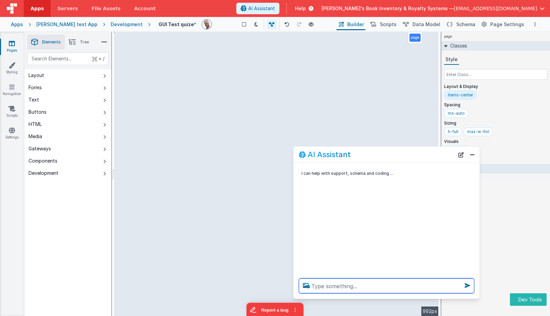
click at [420, 286] on textarea at bounding box center [386, 285] width 175 height 15
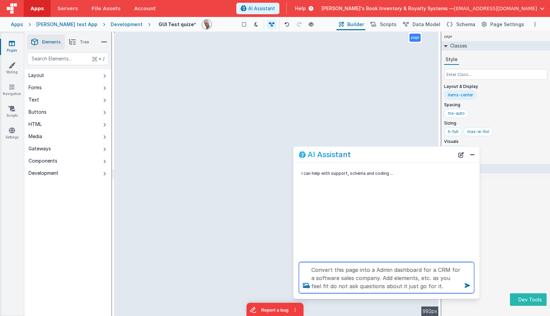
type textarea "Convert this page into a Admin dashboard for a CRM for a software sales company…"
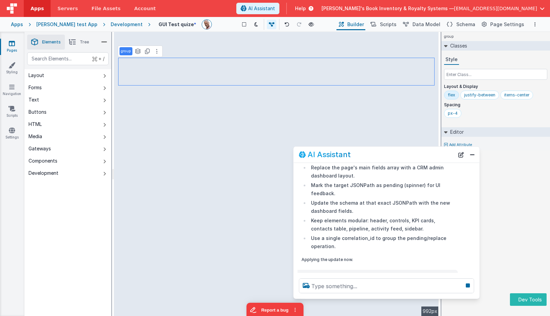
scroll to position [74, 0]
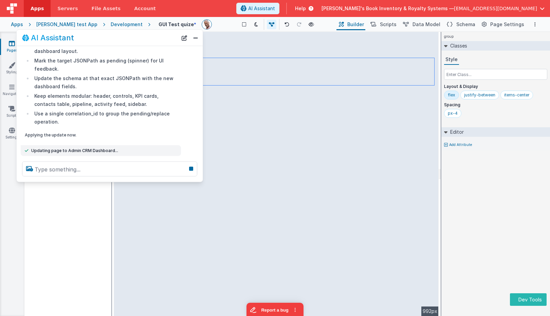
drag, startPoint x: 387, startPoint y: 154, endPoint x: 158, endPoint y: 38, distance: 256.2
click at [158, 38] on div "AI Assistant" at bounding box center [99, 38] width 155 height 8
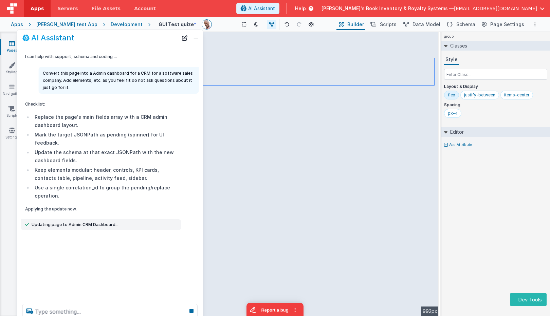
scroll to position [0, 0]
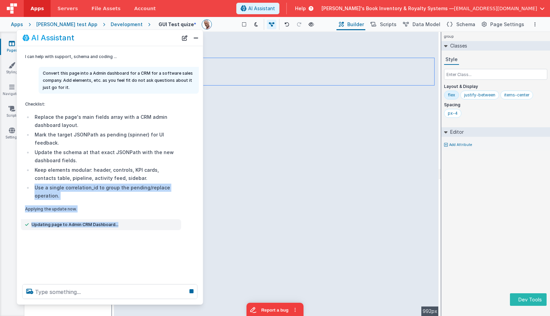
drag, startPoint x: 134, startPoint y: 181, endPoint x: 137, endPoint y: 304, distance: 122.5
click at [131, 301] on div at bounding box center [110, 292] width 186 height 26
click at [466, 222] on div "group Classes Style Layout & Display flex justify-between items-center Spacing …" at bounding box center [495, 174] width 109 height 284
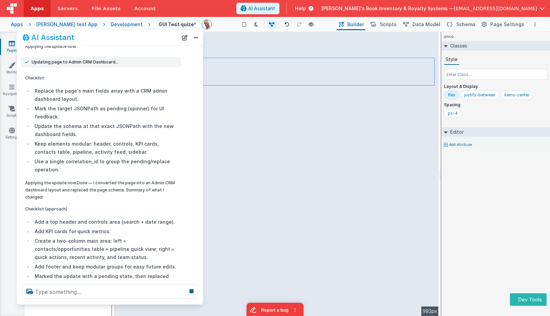
scroll to position [163, 0]
click at [478, 110] on div "px-4" at bounding box center [495, 115] width 103 height 12
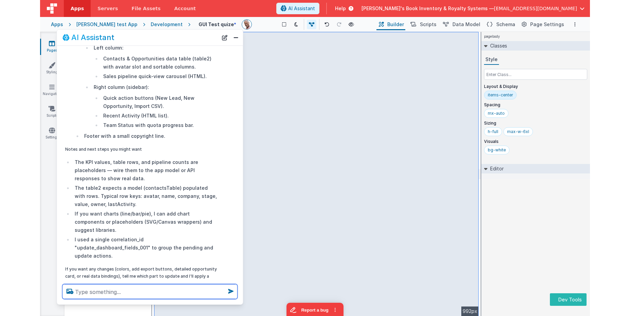
scroll to position [533, 0]
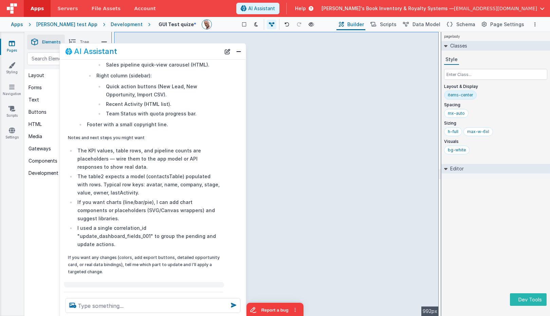
drag, startPoint x: 100, startPoint y: 41, endPoint x: 143, endPoint y: 55, distance: 45.3
click at [143, 55] on div "AI Assistant" at bounding box center [142, 51] width 155 height 8
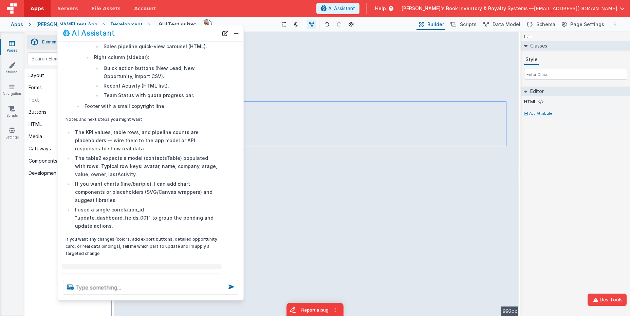
drag, startPoint x: 196, startPoint y: 37, endPoint x: 194, endPoint y: 30, distance: 7.5
click at [194, 30] on div "AI Assistant" at bounding box center [140, 33] width 155 height 8
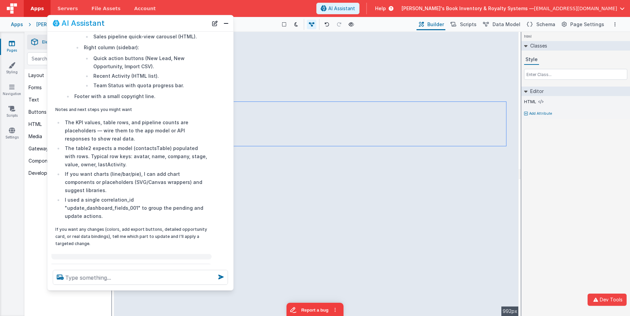
drag, startPoint x: 137, startPoint y: 30, endPoint x: 127, endPoint y: 20, distance: 14.2
click at [127, 20] on div "AI Assistant" at bounding box center [130, 23] width 155 height 8
click at [223, 24] on button "Close" at bounding box center [226, 22] width 9 height 9
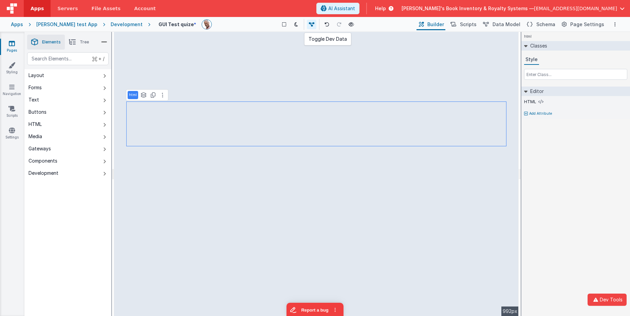
click at [309, 22] on icon at bounding box center [311, 24] width 5 height 5
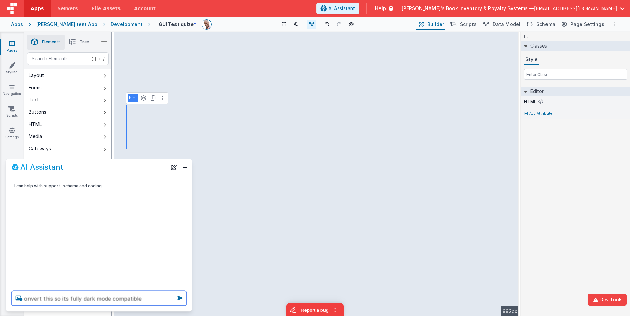
type textarea "onvert this so its fully dark mode compatible"
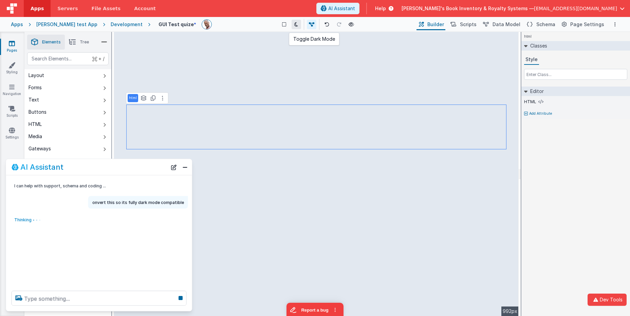
click at [291, 24] on button at bounding box center [295, 24] width 9 height 9
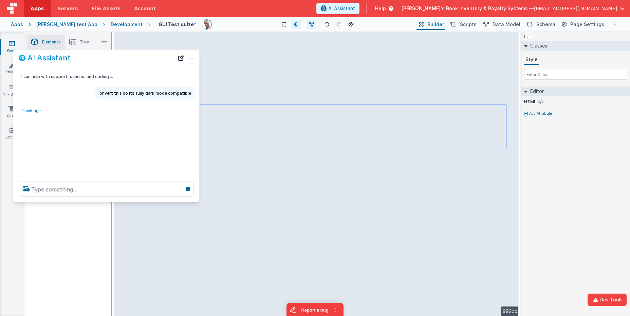
drag, startPoint x: 93, startPoint y: 170, endPoint x: 100, endPoint y: 61, distance: 109.1
click at [100, 61] on div "AI Assistant" at bounding box center [96, 58] width 155 height 8
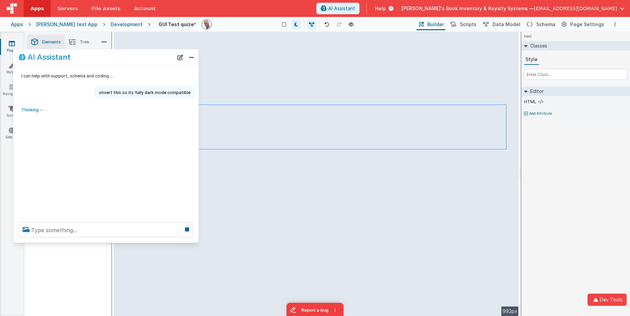
drag, startPoint x: 195, startPoint y: 199, endPoint x: 194, endPoint y: 241, distance: 41.4
click at [194, 241] on div at bounding box center [105, 230] width 185 height 26
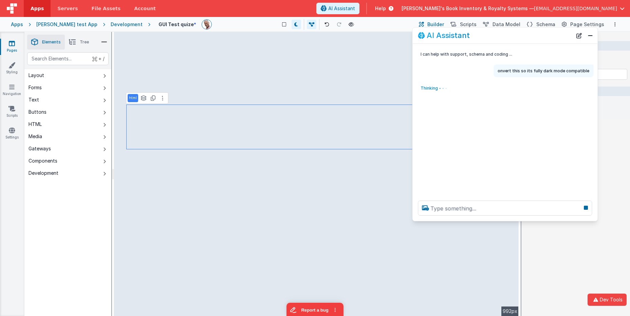
drag, startPoint x: 124, startPoint y: 53, endPoint x: 523, endPoint y: 31, distance: 399.5
click at [523, 32] on div "AI Assistant" at bounding box center [495, 36] width 154 height 8
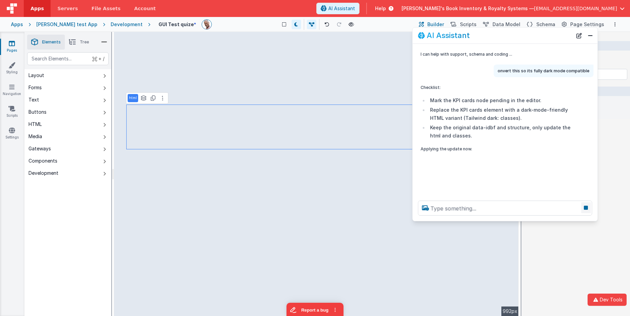
click at [561, 209] on icon at bounding box center [585, 207] width 9 height 11
click at [501, 71] on p "onvert this so its fully dark mode compatible" at bounding box center [543, 70] width 92 height 7
drag, startPoint x: 501, startPoint y: 71, endPoint x: 589, endPoint y: 73, distance: 87.2
click at [561, 73] on p "onvert this so its fully dark mode compatible" at bounding box center [543, 70] width 92 height 7
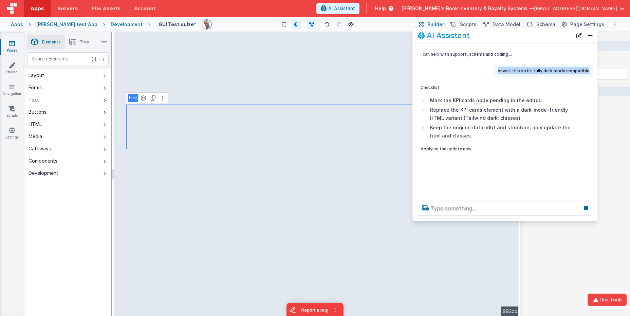
copy p "onvert this so its fully dark mode compatible"
click at [561, 34] on button "New Chat" at bounding box center [578, 35] width 9 height 9
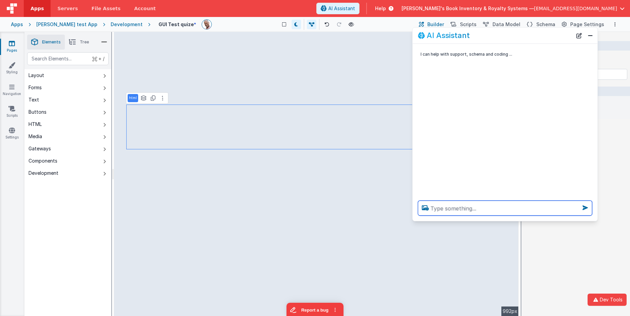
click at [477, 210] on textarea at bounding box center [505, 207] width 174 height 15
paste textarea "onvert this so its fully dark mode compatible"
type textarea "convert this so its fully dark mode compatible (whole page"
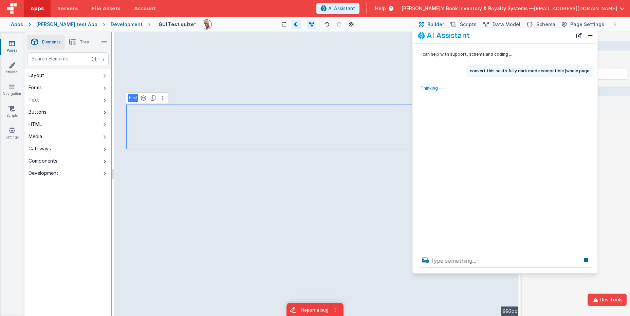
drag, startPoint x: 516, startPoint y: 258, endPoint x: 517, endPoint y: 271, distance: 13.6
click at [517, 271] on div at bounding box center [504, 260] width 185 height 26
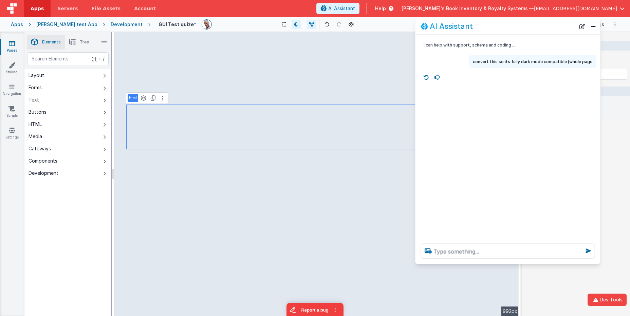
drag, startPoint x: 487, startPoint y: 39, endPoint x: 490, endPoint y: 26, distance: 13.8
click at [490, 26] on div "AI Assistant" at bounding box center [507, 26] width 185 height 16
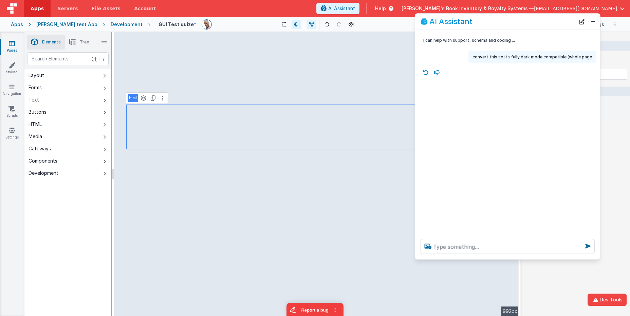
drag, startPoint x: 506, startPoint y: 81, endPoint x: 462, endPoint y: 76, distance: 44.4
click at [506, 81] on div "I can help with support, schema and coding ... convert this so its fully dark m…" at bounding box center [507, 132] width 185 height 204
click at [428, 72] on icon at bounding box center [425, 72] width 11 height 11
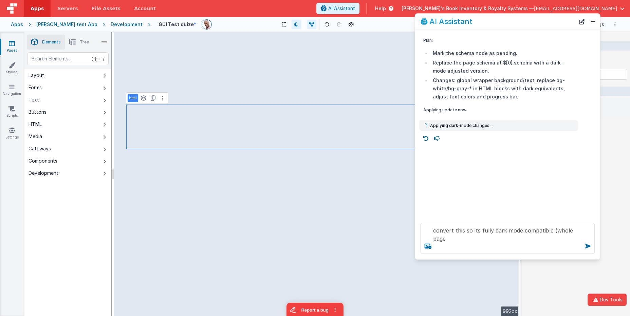
click at [510, 186] on div "Plan: Mark the schema node as pending. Replace the page schema at $[0].schema w…" at bounding box center [507, 123] width 185 height 187
click at [481, 240] on textarea "convert this so its fully dark mode compatible (whole page" at bounding box center [507, 238] width 174 height 31
click at [294, 25] on icon at bounding box center [296, 24] width 4 height 5
click at [294, 24] on icon at bounding box center [296, 24] width 4 height 5
click at [455, 238] on textarea "convert this so its fully dark mode compatible (whole page" at bounding box center [507, 238] width 174 height 31
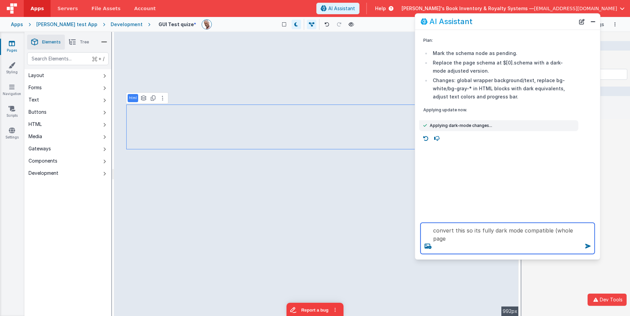
type textarea "convert this so its fully dark mode compatible (whole page"
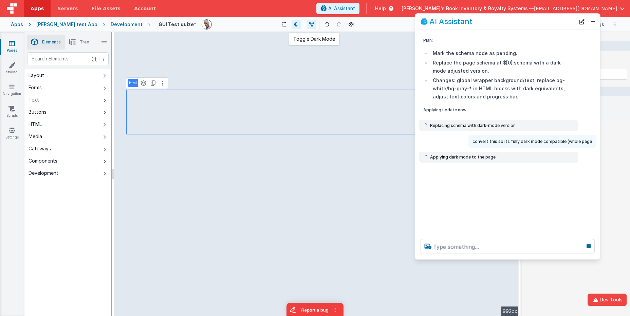
click at [294, 25] on icon at bounding box center [296, 24] width 4 height 5
click at [294, 24] on icon at bounding box center [296, 24] width 4 height 5
click at [291, 29] on button at bounding box center [295, 24] width 9 height 9
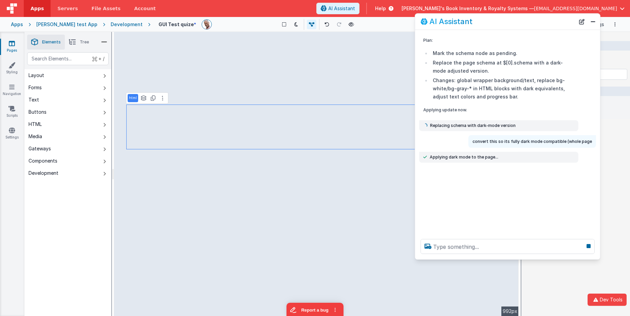
drag, startPoint x: 452, startPoint y: 129, endPoint x: 446, endPoint y: 134, distance: 7.3
click at [452, 129] on div "Replacing schema with dark-mode version" at bounding box center [498, 125] width 159 height 11
click at [294, 26] on icon at bounding box center [296, 24] width 4 height 5
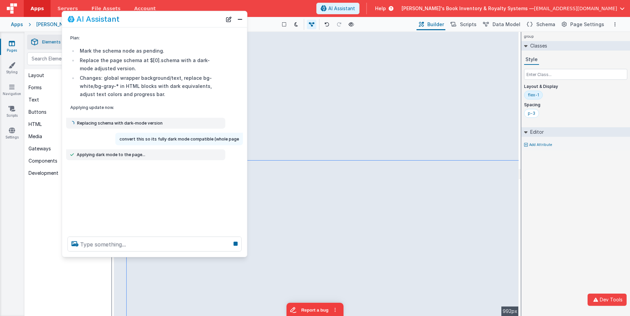
drag, startPoint x: 501, startPoint y: 24, endPoint x: 149, endPoint y: 21, distance: 352.8
click at [149, 21] on div "AI Assistant" at bounding box center [145, 19] width 154 height 8
select select "avatar"
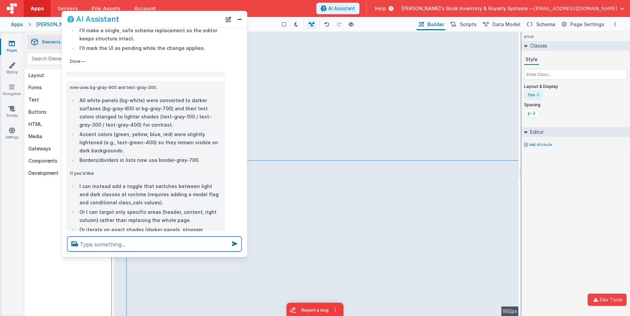
scroll to position [226, 0]
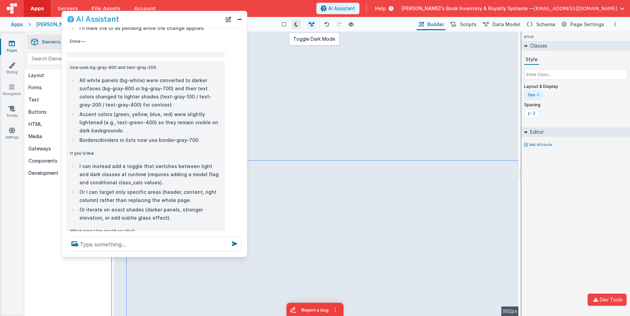
click at [291, 27] on button at bounding box center [295, 24] width 9 height 9
click at [195, 249] on textarea at bounding box center [154, 243] width 174 height 15
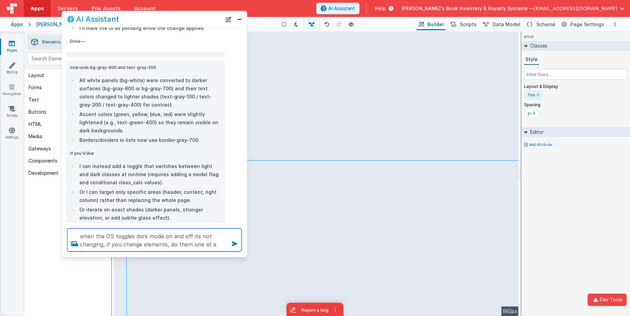
type textarea "when the OS toggles dark mode on and off its not changing, if you change elemen…"
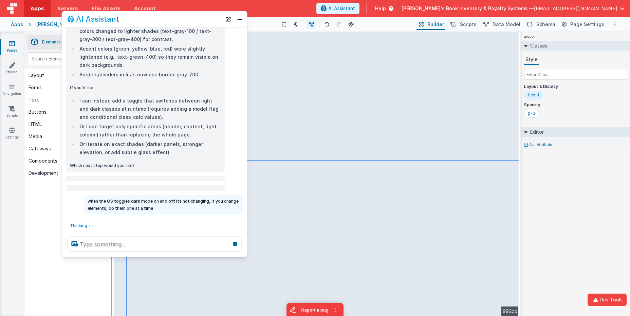
scroll to position [291, 0]
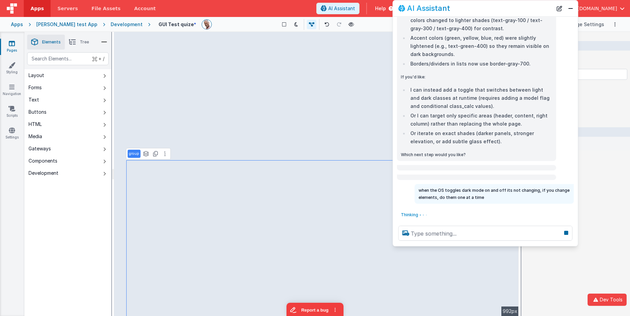
drag, startPoint x: 219, startPoint y: 20, endPoint x: 491, endPoint y: 12, distance: 271.2
click at [491, 12] on div "AI Assistant" at bounding box center [475, 8] width 154 height 8
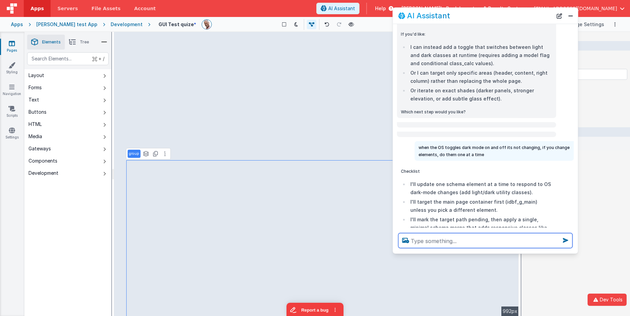
scroll to position [426, 0]
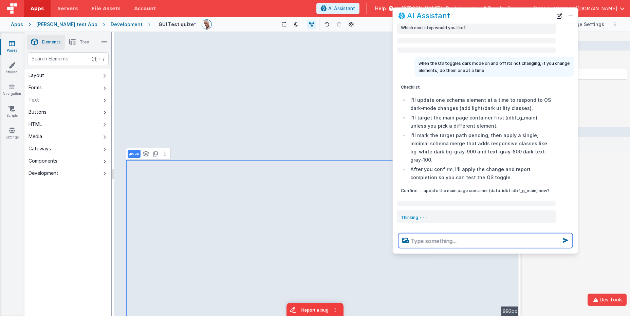
click at [482, 243] on textarea at bounding box center [485, 240] width 174 height 15
type textarea "t"
type textarea "yes"
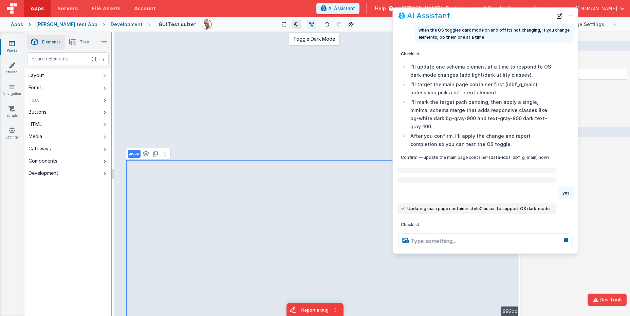
scroll to position [469, 0]
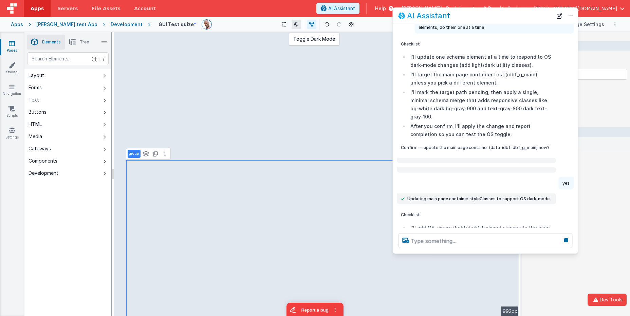
click at [291, 25] on button at bounding box center [295, 24] width 9 height 9
click at [294, 25] on icon at bounding box center [296, 24] width 4 height 5
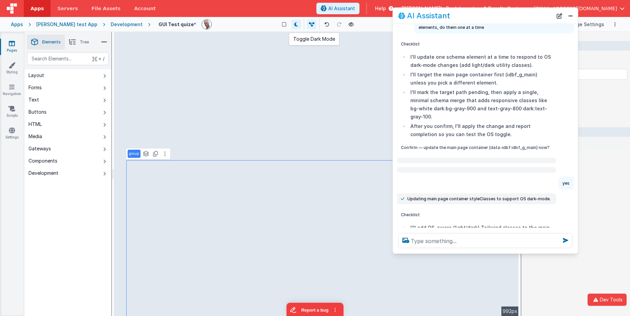
click at [294, 26] on icon at bounding box center [296, 24] width 4 height 5
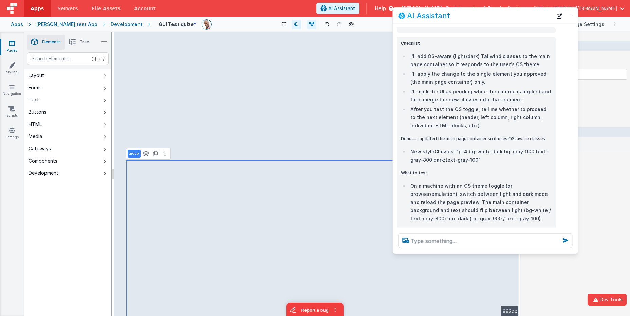
scroll to position [1013, 0]
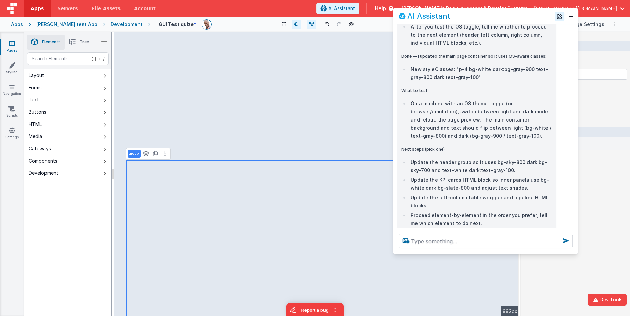
click at [559, 13] on button "New Chat" at bounding box center [559, 16] width 9 height 9
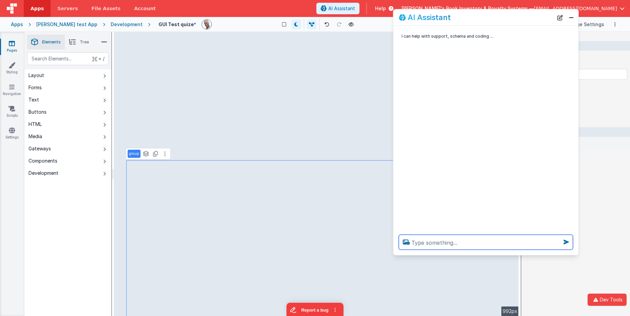
click at [466, 246] on textarea at bounding box center [486, 242] width 174 height 15
type textarea "what guides do you have"
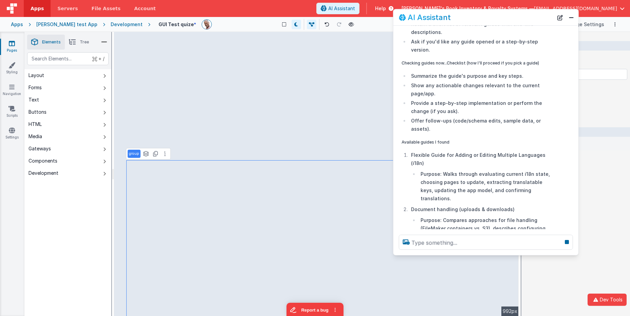
scroll to position [70, 0]
click at [561, 17] on button "New Chat" at bounding box center [559, 17] width 9 height 9
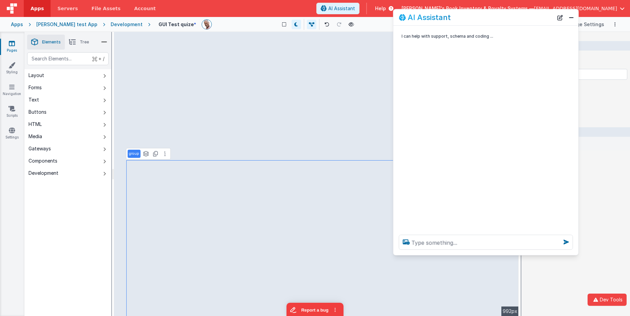
scroll to position [0, 0]
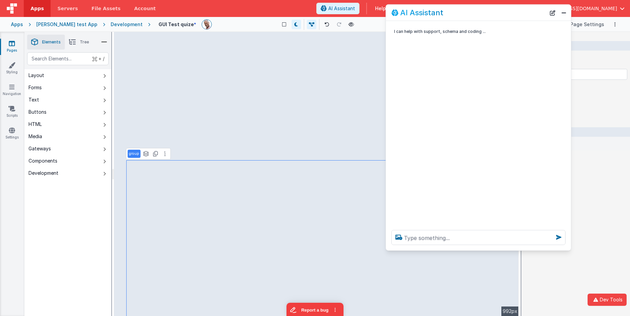
drag, startPoint x: 529, startPoint y: 18, endPoint x: 460, endPoint y: 146, distance: 145.2
click at [521, 14] on div "AI Assistant" at bounding box center [468, 12] width 154 height 8
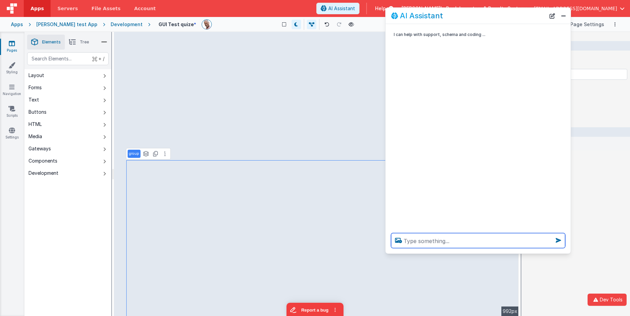
click at [450, 243] on textarea at bounding box center [478, 240] width 174 height 15
type textarea "testing: call the get images tool for thre different animals"
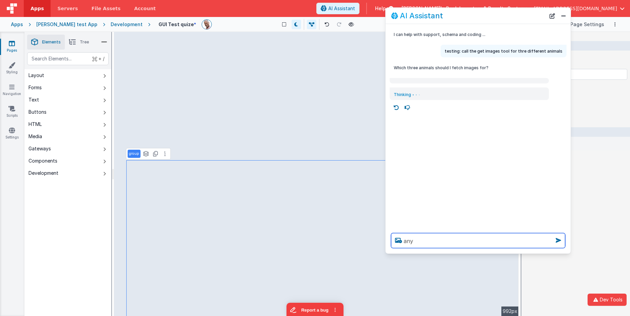
type textarea "any"
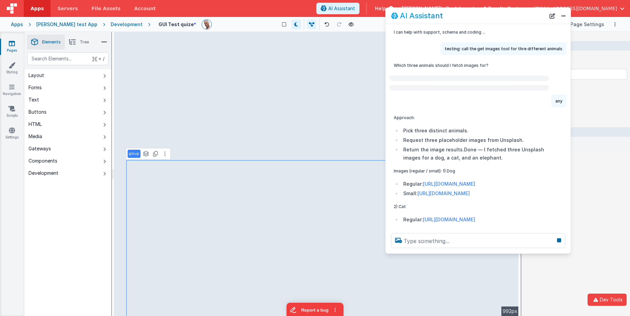
scroll to position [51, 0]
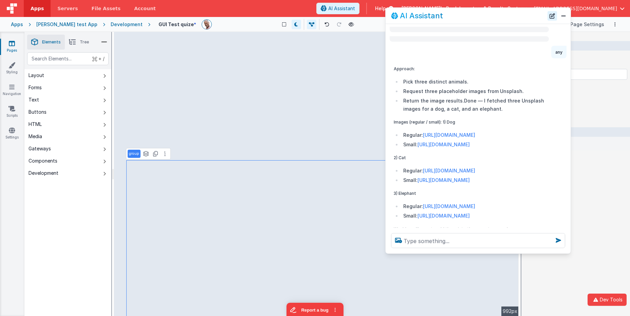
click at [552, 16] on button "New Chat" at bounding box center [551, 15] width 9 height 9
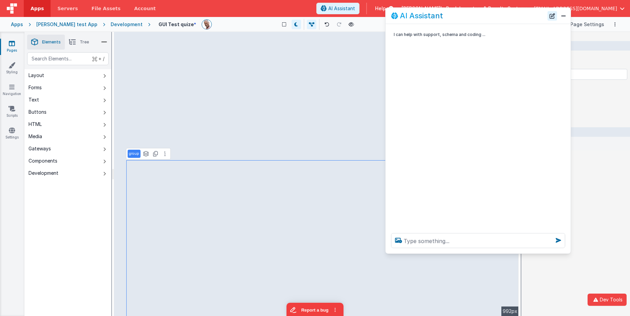
scroll to position [0, 0]
click at [552, 16] on button "New Chat" at bounding box center [551, 15] width 9 height 9
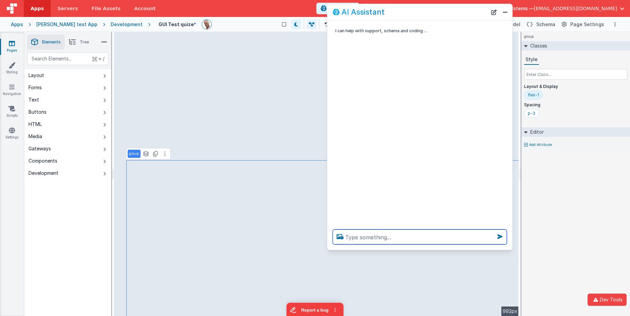
drag, startPoint x: 503, startPoint y: 14, endPoint x: 444, endPoint y: 20, distance: 59.0
click at [450, 11] on div "AI Assistant" at bounding box center [409, 12] width 154 height 8
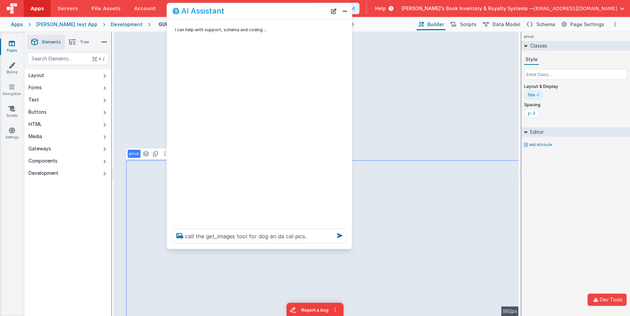
drag, startPoint x: 414, startPoint y: 12, endPoint x: 264, endPoint y: 8, distance: 150.0
click at [261, 8] on div "AI Assistant" at bounding box center [249, 11] width 154 height 8
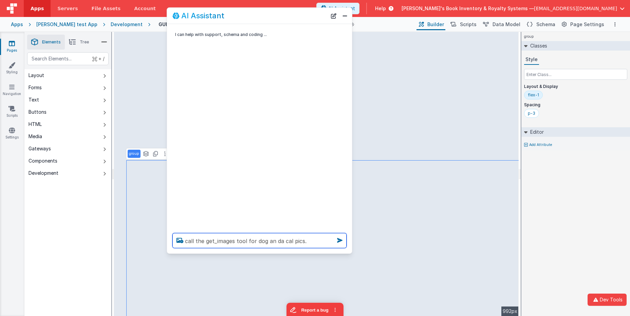
drag, startPoint x: 281, startPoint y: 241, endPoint x: 290, endPoint y: 241, distance: 8.8
click at [281, 241] on textarea "call the get_images tool for dog an da cal pics." at bounding box center [259, 240] width 174 height 15
type textarea "call the get_images tool for dog and a cat pics."
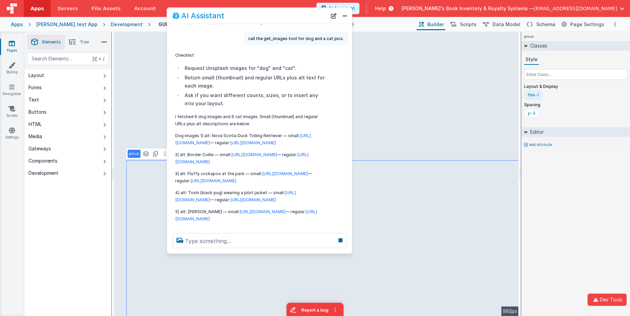
scroll to position [38, 0]
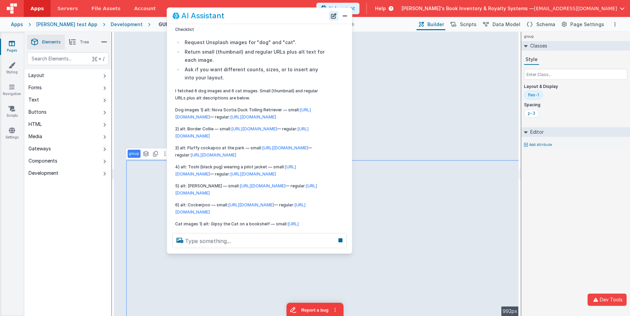
click at [334, 19] on button "New Chat" at bounding box center [333, 15] width 9 height 9
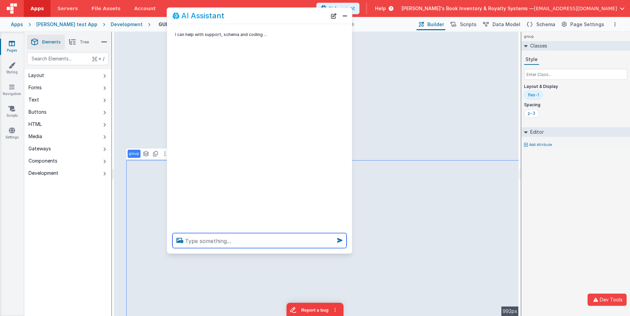
scroll to position [0, 0]
click at [283, 238] on textarea at bounding box center [259, 240] width 174 height 15
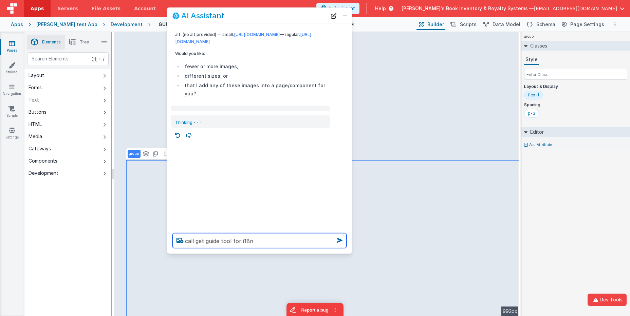
type textarea "call get guide tool for i18n"
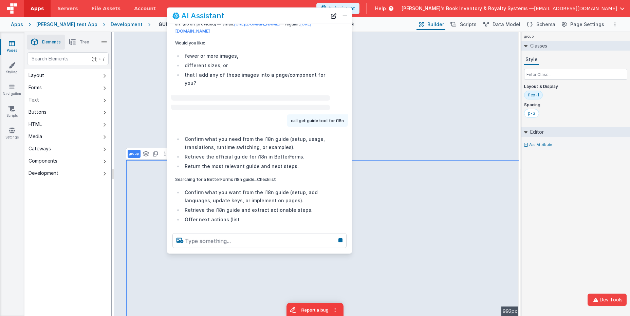
scroll to position [37, 0]
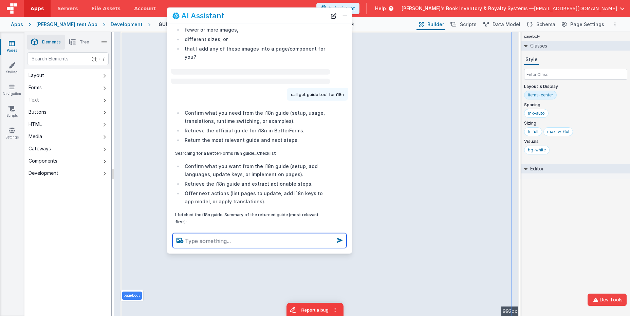
drag, startPoint x: 228, startPoint y: 246, endPoint x: 230, endPoint y: 243, distance: 4.0
click at [230, 244] on textarea at bounding box center [259, 240] width 174 height 15
type textarea "make this themed like the rest"
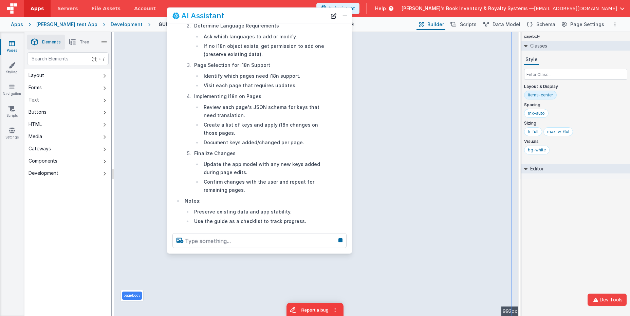
scroll to position [513, 0]
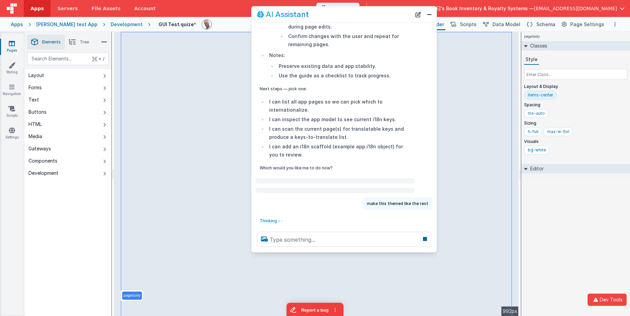
drag, startPoint x: 264, startPoint y: 20, endPoint x: 376, endPoint y: 20, distance: 111.6
click at [349, 19] on div "AI Assistant" at bounding box center [343, 14] width 185 height 16
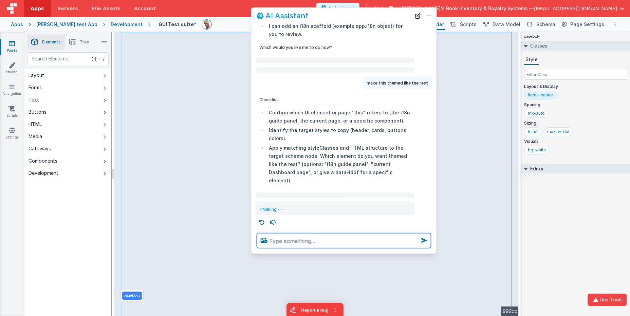
scroll to position [627, 0]
click at [293, 235] on textarea at bounding box center [343, 240] width 174 height 15
type textarea "the active one"
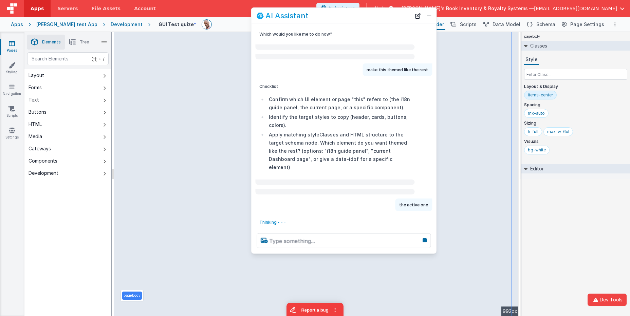
scroll to position [640, 0]
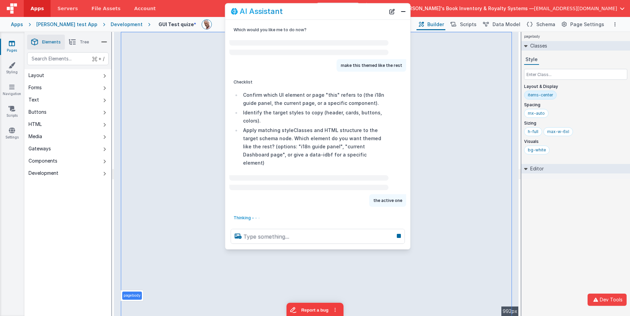
drag, startPoint x: 368, startPoint y: 11, endPoint x: 354, endPoint y: 9, distance: 13.7
click at [354, 9] on div "AI Assistant" at bounding box center [308, 11] width 154 height 8
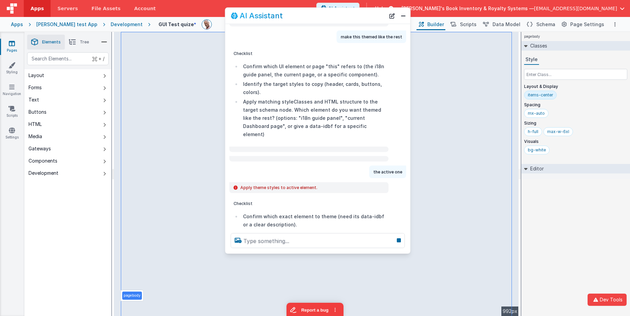
scroll to position [670, 0]
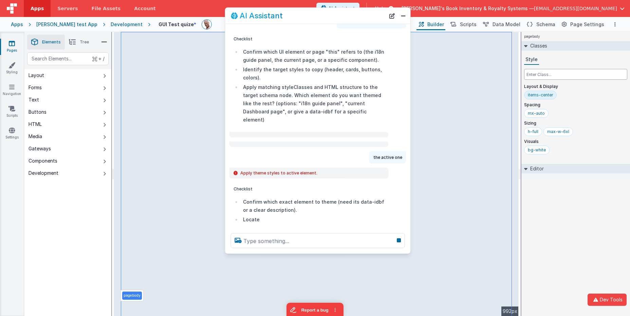
click at [541, 72] on input "text" at bounding box center [575, 74] width 103 height 11
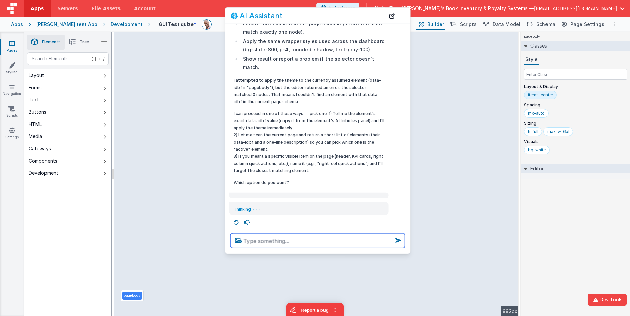
scroll to position [864, 0]
type textarea "2"
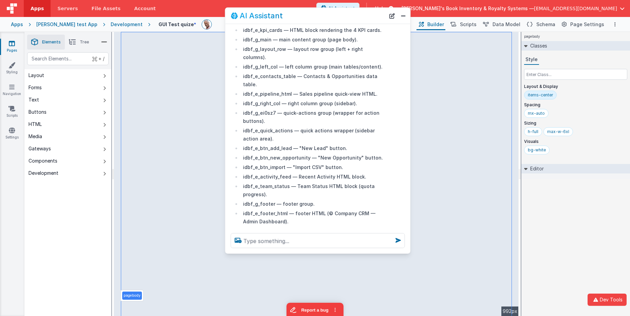
scroll to position [1218, 0]
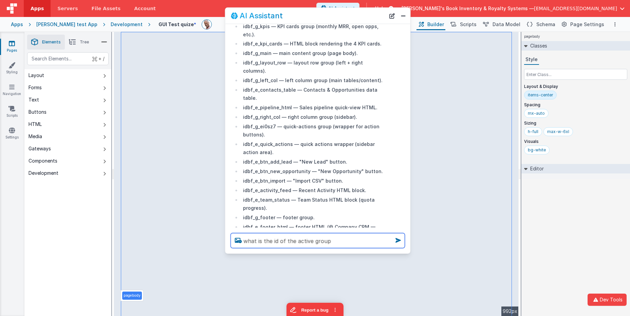
type textarea "what is the id of the active group"
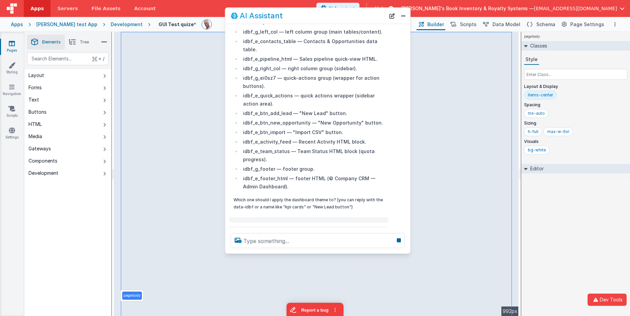
scroll to position [1292, 0]
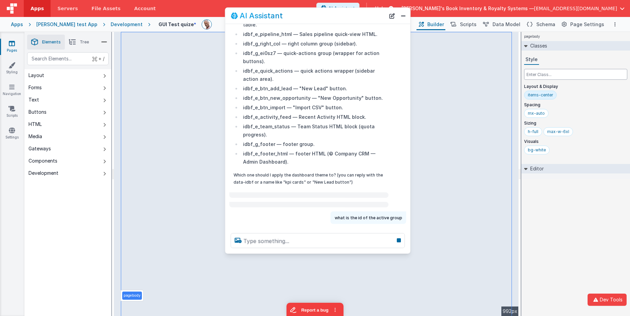
click at [535, 73] on input "text" at bounding box center [575, 74] width 103 height 11
type input "xxxx"
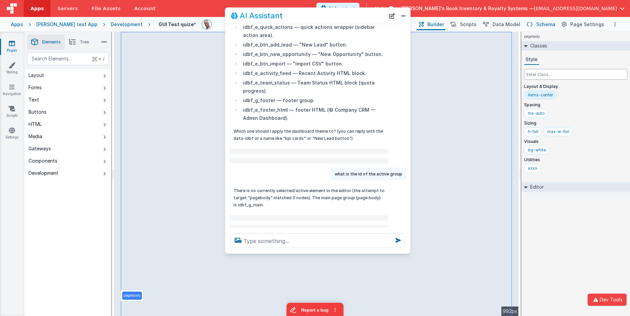
scroll to position [1345, 0]
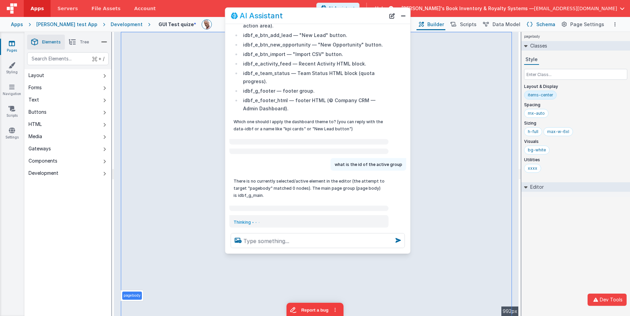
click at [547, 25] on span "Schema" at bounding box center [545, 24] width 19 height 7
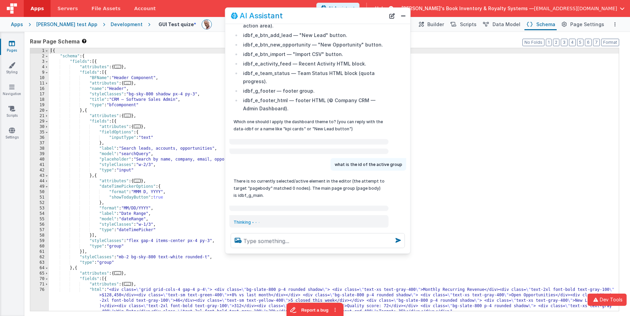
click at [188, 77] on div "[{ "schema" : { "fields" : [{ "attributes" : { ... } , "fields" : [{ "BFName" :…" at bounding box center [334, 184] width 570 height 273
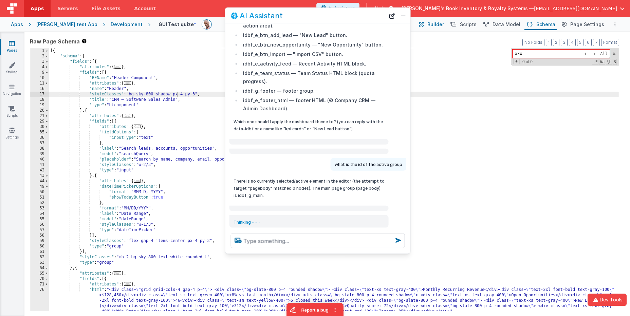
type input "xxx"
click at [444, 24] on span "Builder" at bounding box center [435, 24] width 17 height 7
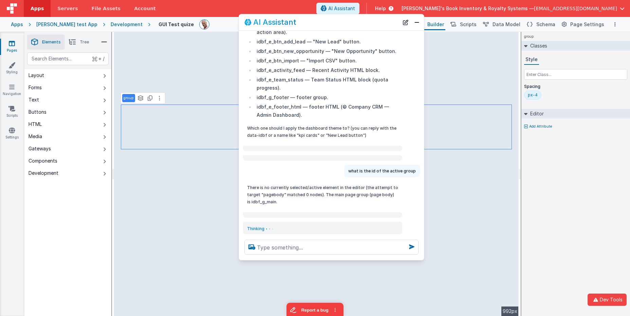
drag, startPoint x: 345, startPoint y: 19, endPoint x: 356, endPoint y: 35, distance: 18.7
click at [359, 26] on div "AI Assistant" at bounding box center [321, 22] width 154 height 8
click at [287, 252] on textarea at bounding box center [331, 246] width 174 height 15
type textarea "ok i got it selected now"
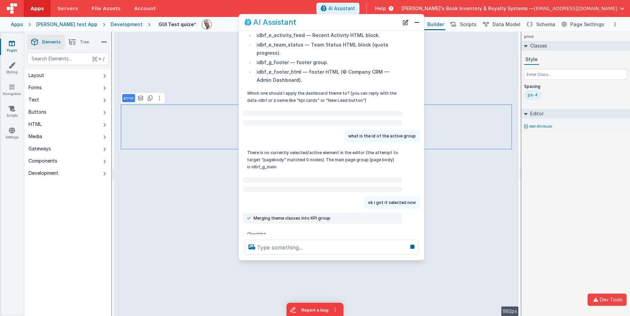
scroll to position [1406, 0]
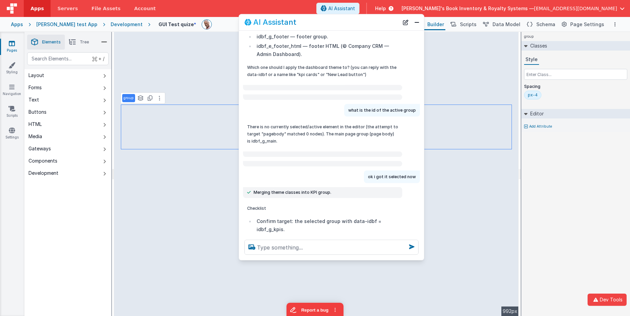
drag, startPoint x: 407, startPoint y: 22, endPoint x: 405, endPoint y: 34, distance: 12.5
click at [407, 22] on button "New Chat" at bounding box center [405, 22] width 9 height 9
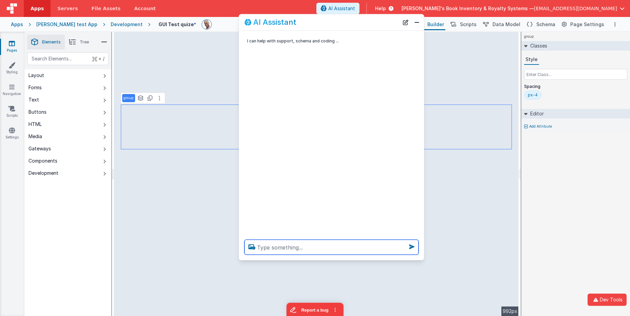
click at [330, 241] on textarea at bounding box center [331, 246] width 174 height 15
type textarea "can the get images tool for a dog pic"
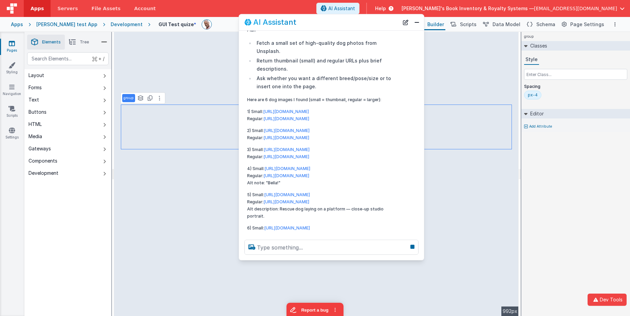
scroll to position [228, 0]
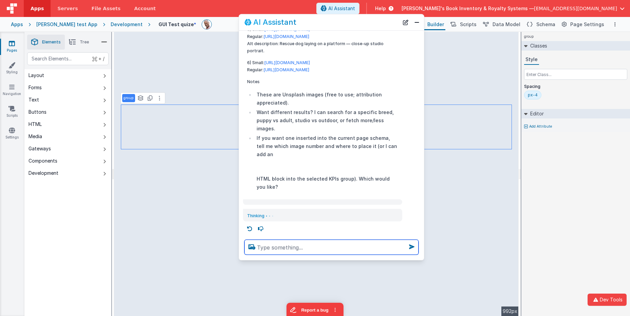
click at [267, 247] on textarea at bounding box center [331, 246] width 174 height 15
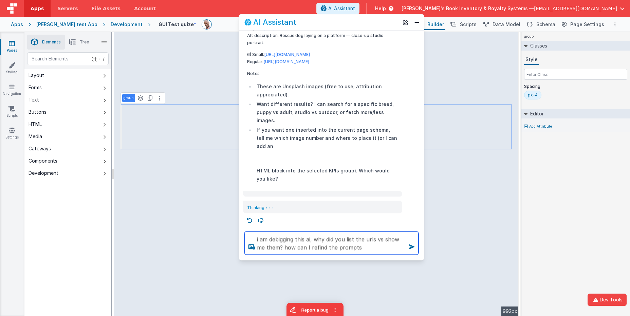
type textarea "i am debigging this ai, why did you list the urls vs show me them? how can I re…"
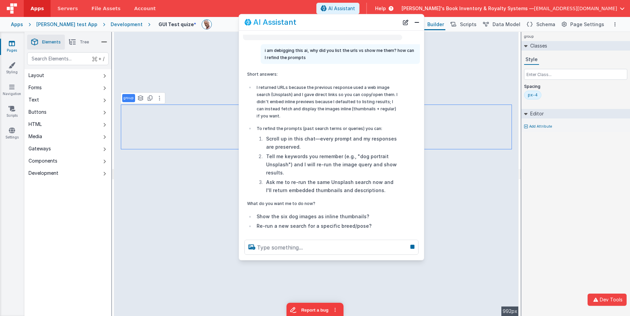
scroll to position [499, 0]
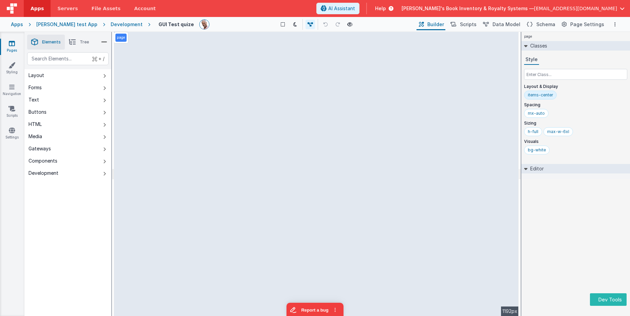
click at [576, 251] on div "page Classes Style Layout & Display items-center Spacing mx-auto Sizing h-full …" at bounding box center [575, 174] width 109 height 284
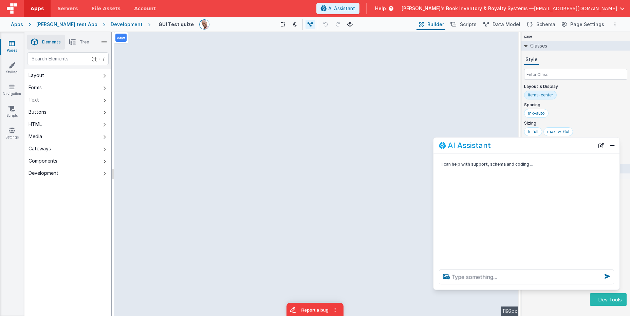
drag, startPoint x: 122, startPoint y: 170, endPoint x: 550, endPoint y: 149, distance: 427.6
click at [550, 149] on div "AI Assistant" at bounding box center [516, 145] width 155 height 8
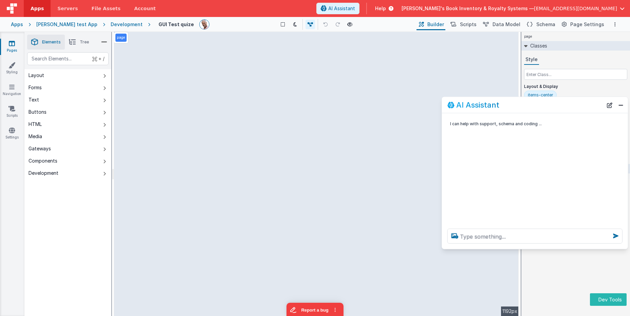
drag, startPoint x: 543, startPoint y: 145, endPoint x: 551, endPoint y: 111, distance: 34.9
click at [552, 104] on div "AI Assistant" at bounding box center [524, 105] width 155 height 8
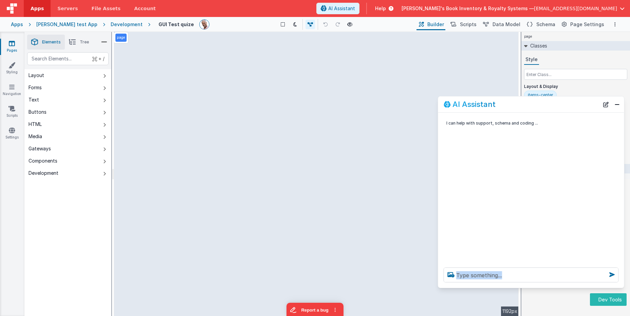
drag, startPoint x: 534, startPoint y: 247, endPoint x: 530, endPoint y: 286, distance: 39.3
click at [532, 286] on div at bounding box center [531, 275] width 186 height 26
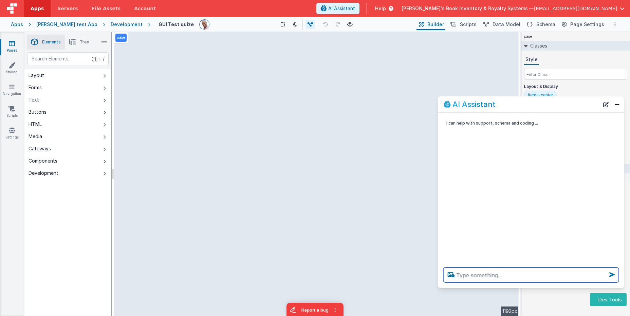
click at [527, 275] on textarea at bounding box center [530, 274] width 175 height 15
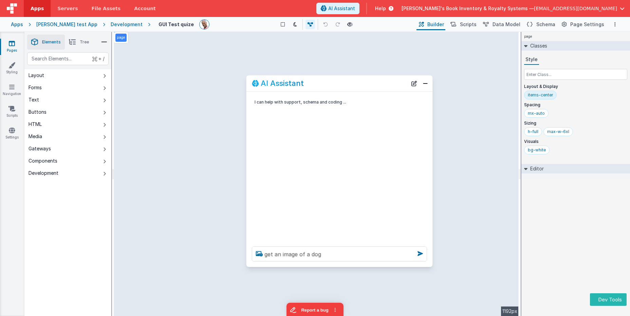
drag, startPoint x: 534, startPoint y: 104, endPoint x: 361, endPoint y: 85, distance: 173.8
click at [360, 85] on div "AI Assistant" at bounding box center [329, 83] width 155 height 8
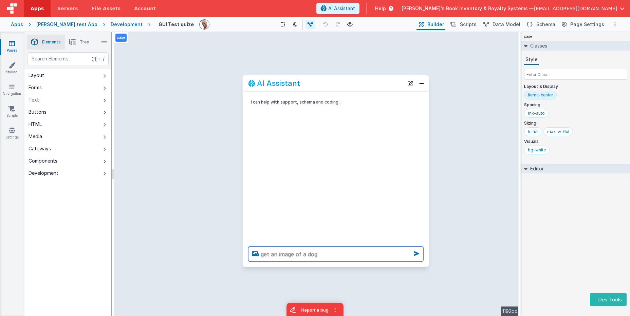
click at [329, 256] on textarea "get an image of a dog" at bounding box center [335, 253] width 175 height 15
type textarea "get an image of a dog"
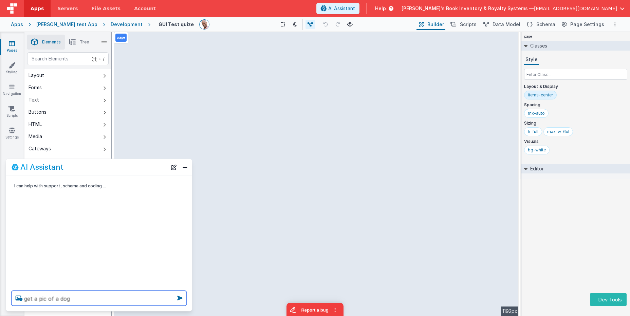
type textarea "get a pic of a dog"
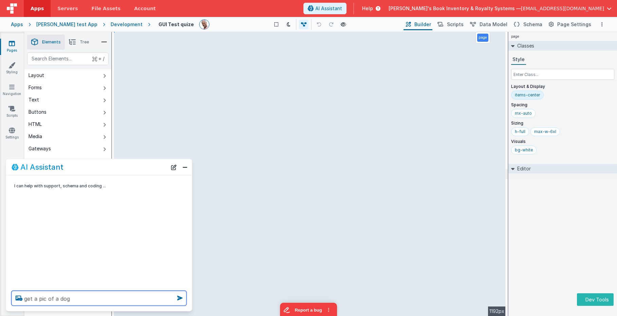
type textarea "get a pic of a dog"
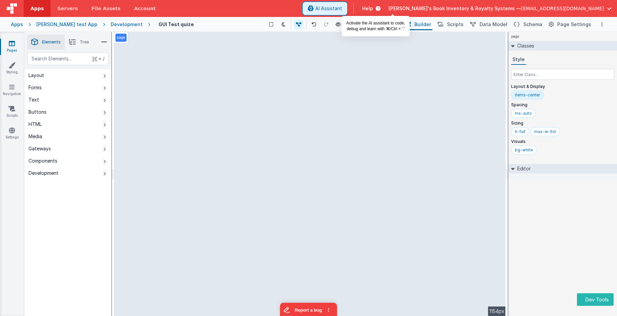
click at [342, 9] on span "AI Assistant" at bounding box center [328, 8] width 27 height 7
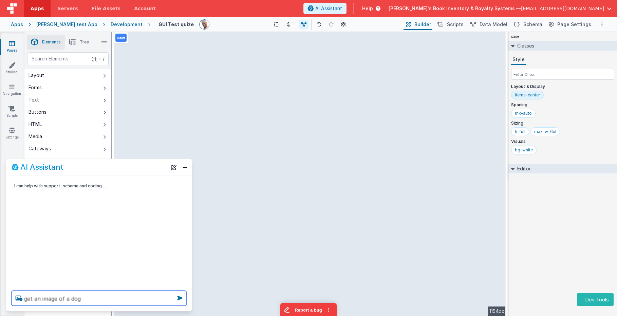
type textarea "get an image of a dog"
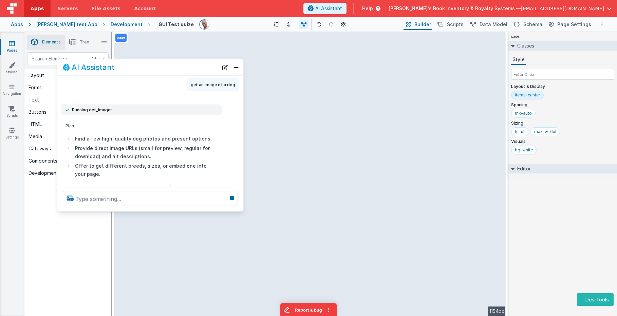
scroll to position [26, 0]
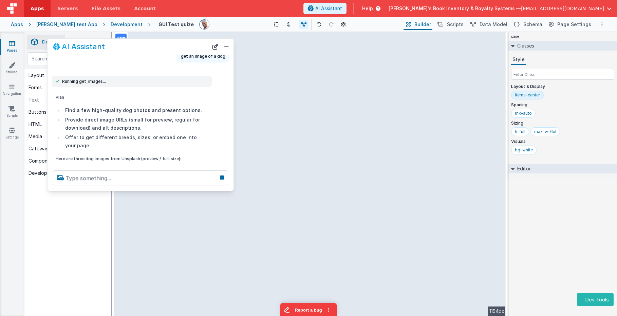
drag, startPoint x: 110, startPoint y: 166, endPoint x: 145, endPoint y: 49, distance: 121.9
click at [145, 49] on div "AI Assistant" at bounding box center [130, 47] width 155 height 8
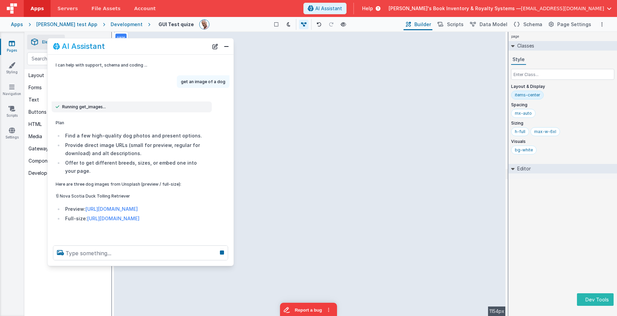
drag, startPoint x: 156, startPoint y: 247, endPoint x: 156, endPoint y: 263, distance: 16.6
click at [157, 263] on div at bounding box center [140, 253] width 186 height 26
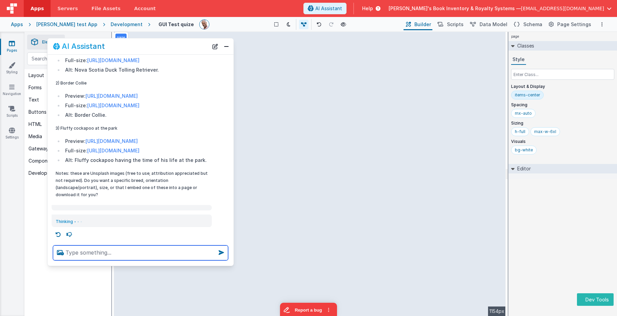
scroll to position [295, 0]
click at [216, 50] on button "New Chat" at bounding box center [214, 46] width 9 height 9
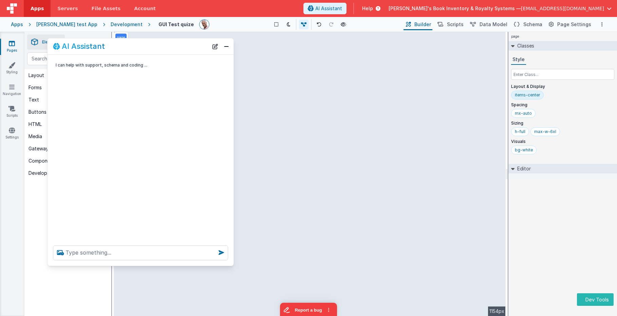
scroll to position [0, 0]
click at [130, 255] on textarea at bounding box center [140, 252] width 175 height 15
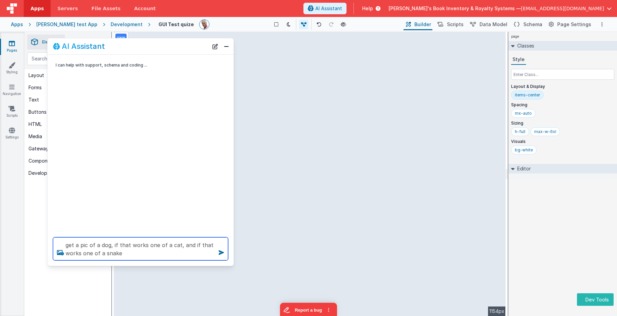
type textarea "get a pic of a dog, if that works one of a cat, and if that works one of a snake"
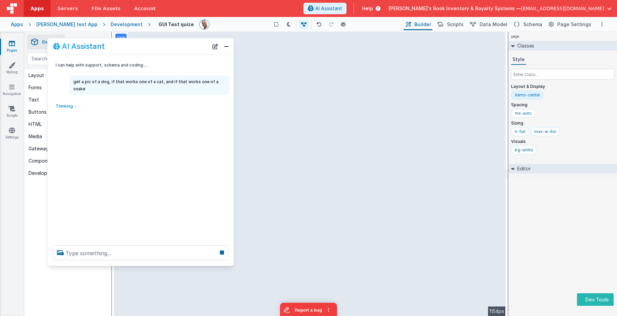
click at [615, 75] on div "Style Layout & Display items-center Spacing mx-auto Sizing h-full max-w-6xl Vis…" at bounding box center [562, 106] width 109 height 102
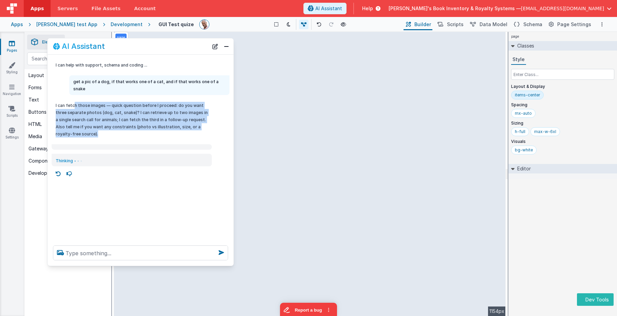
drag, startPoint x: 75, startPoint y: 99, endPoint x: 100, endPoint y: 125, distance: 35.8
click at [100, 125] on p "I can fetch those images — quick question before I proceed: do you want three s…" at bounding box center [132, 120] width 152 height 36
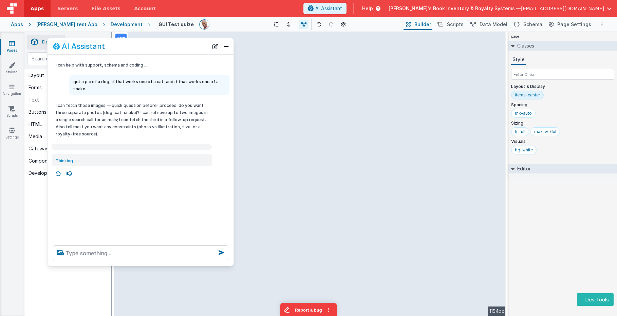
click at [100, 125] on p "I can fetch those images — quick question before I proceed: do you want three s…" at bounding box center [132, 120] width 152 height 36
click at [59, 168] on icon at bounding box center [58, 173] width 11 height 11
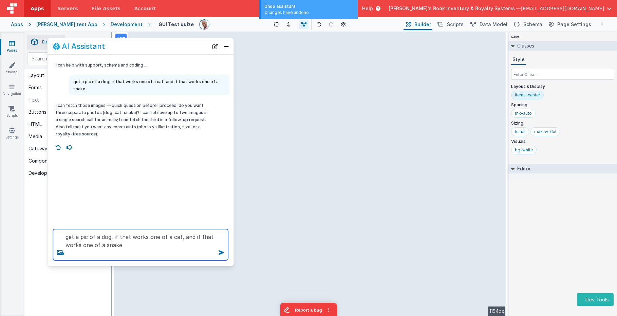
click at [126, 245] on textarea "get a pic of a dog, if that works one of a cat, and if that works one of a snake" at bounding box center [140, 244] width 175 height 31
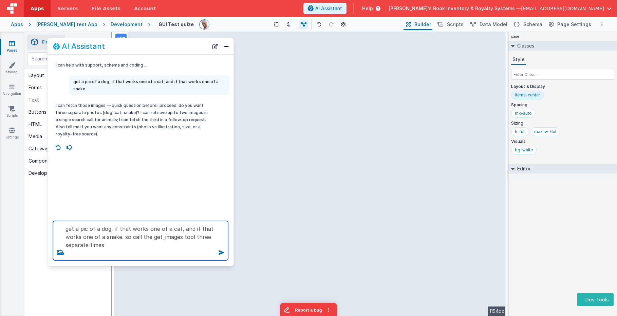
type textarea "get a pic of a dog, if that works one of a cat, and if that works one of a snak…"
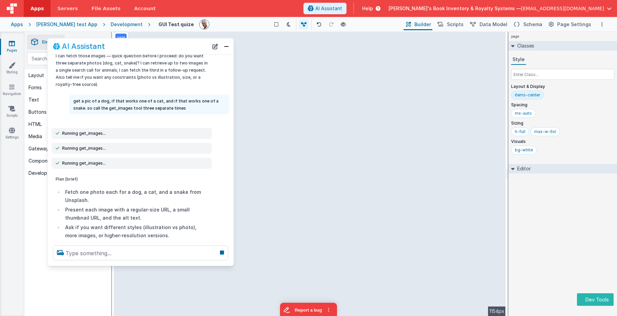
scroll to position [57, 0]
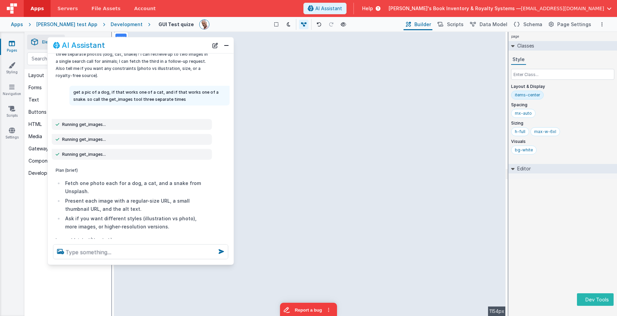
click at [189, 45] on div "AI Assistant" at bounding box center [130, 45] width 155 height 8
click at [138, 249] on textarea at bounding box center [140, 251] width 175 height 15
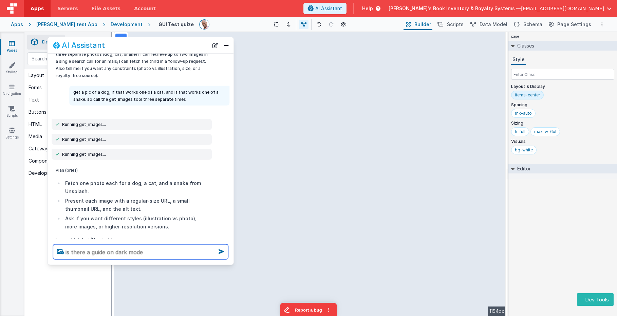
type textarea "is there a guide on dark mode"
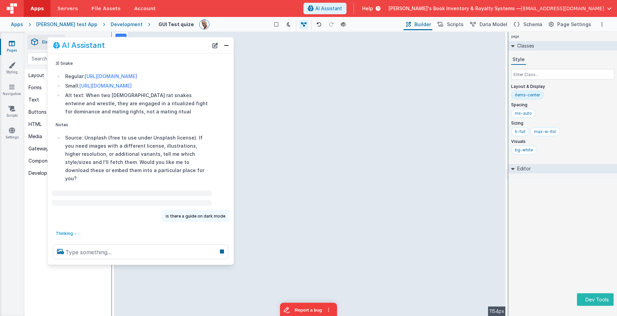
scroll to position [467, 0]
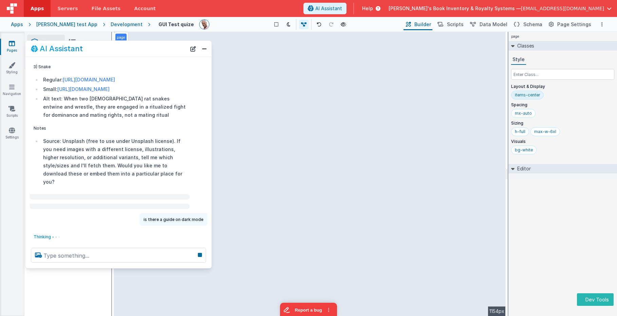
drag, startPoint x: 171, startPoint y: 42, endPoint x: 148, endPoint y: 47, distance: 23.5
click at [148, 46] on div "AI Assistant" at bounding box center [108, 49] width 155 height 8
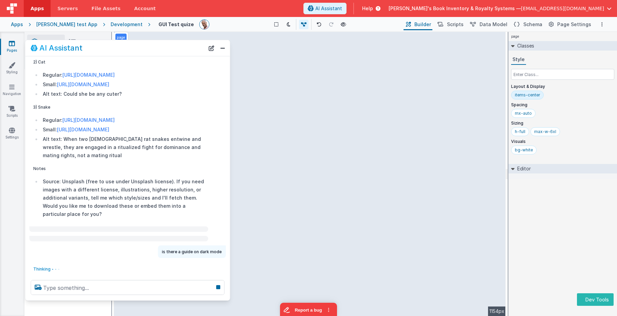
scroll to position [419, 0]
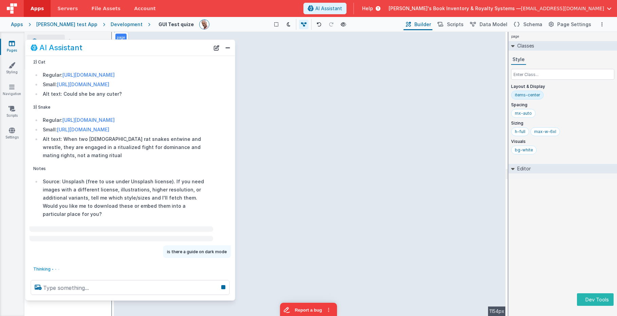
drag, startPoint x: 221, startPoint y: 297, endPoint x: 174, endPoint y: 280, distance: 49.9
click at [232, 300] on div at bounding box center [130, 287] width 210 height 26
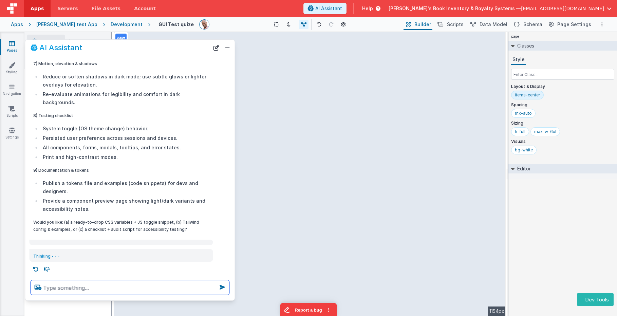
scroll to position [0, 0]
click at [129, 289] on textarea at bounding box center [130, 287] width 198 height 15
type textarea "call get guide and see"
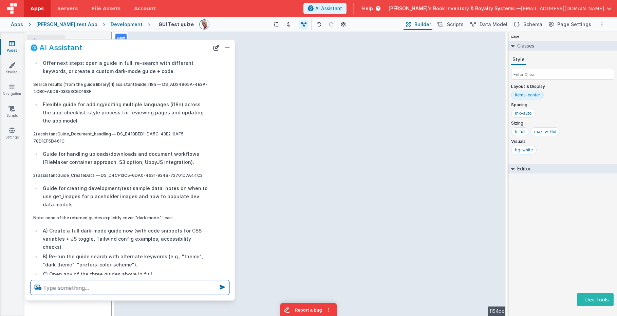
scroll to position [1306, 0]
